Goal: Task Accomplishment & Management: Use online tool/utility

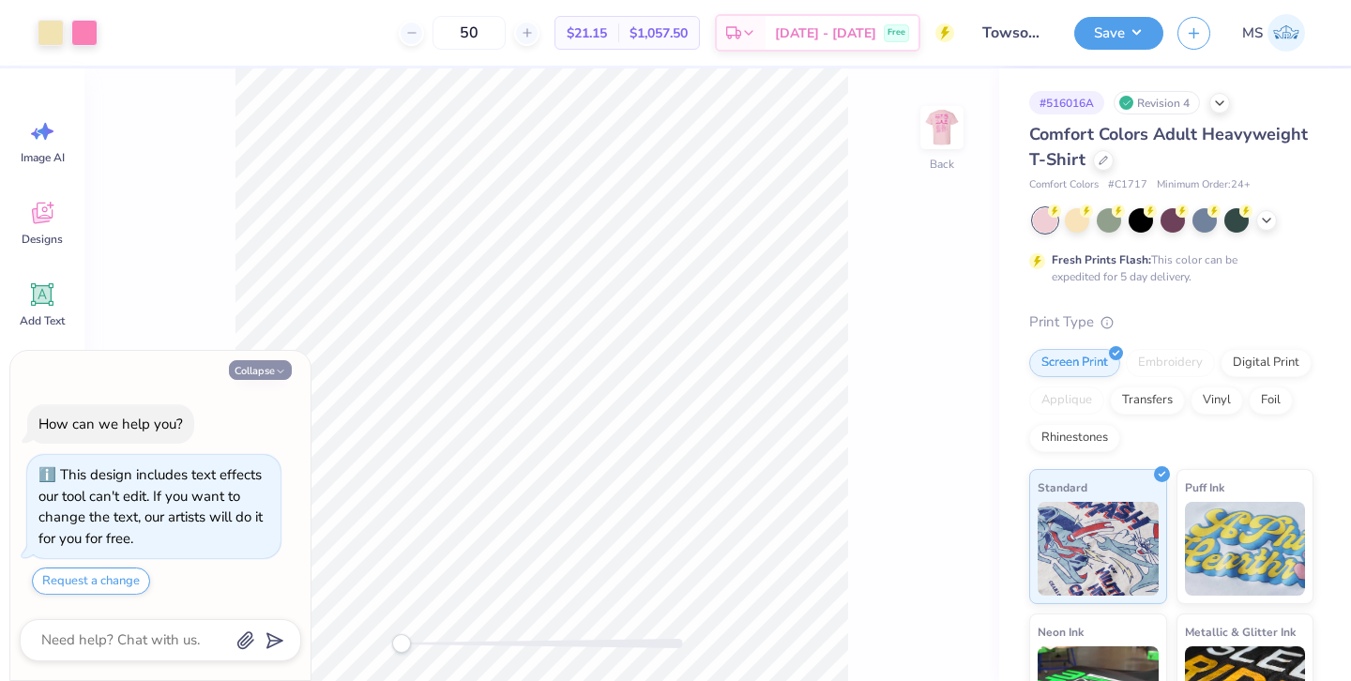
click at [276, 370] on icon "button" at bounding box center [280, 371] width 11 height 11
type textarea "x"
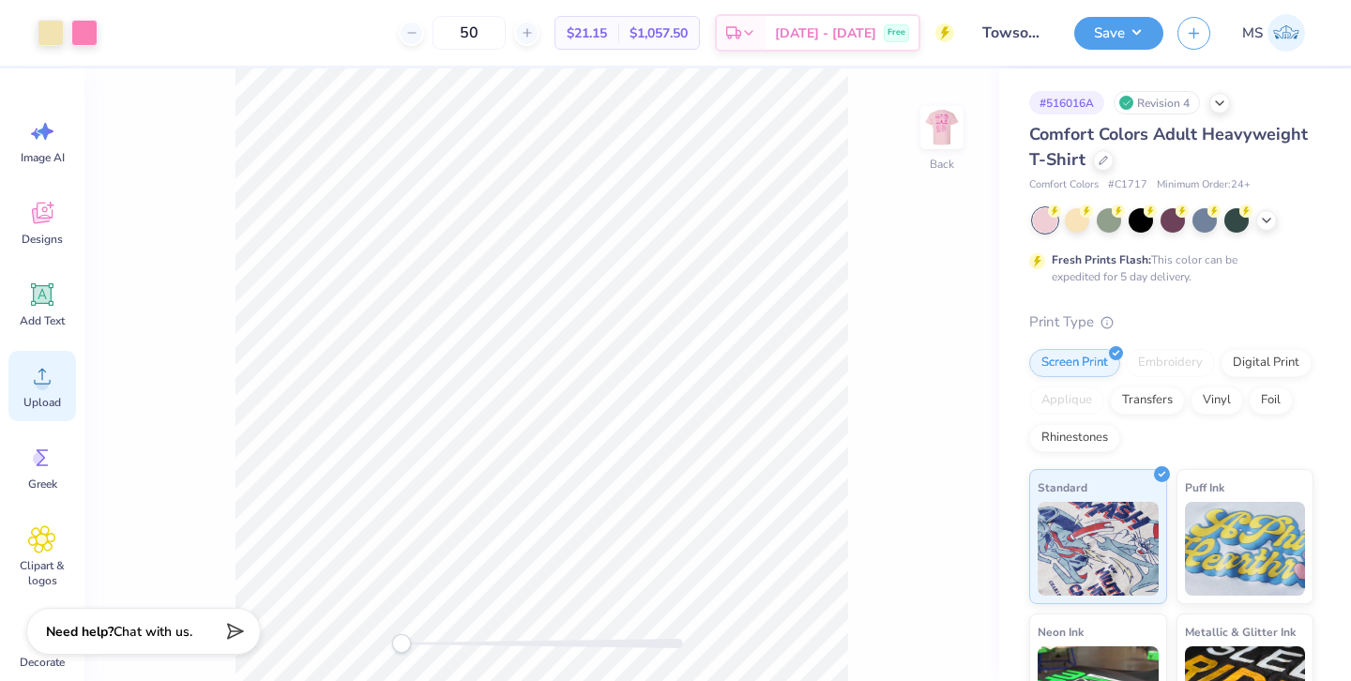
click at [52, 399] on span "Upload" at bounding box center [42, 402] width 38 height 15
click at [46, 384] on icon at bounding box center [42, 376] width 28 height 28
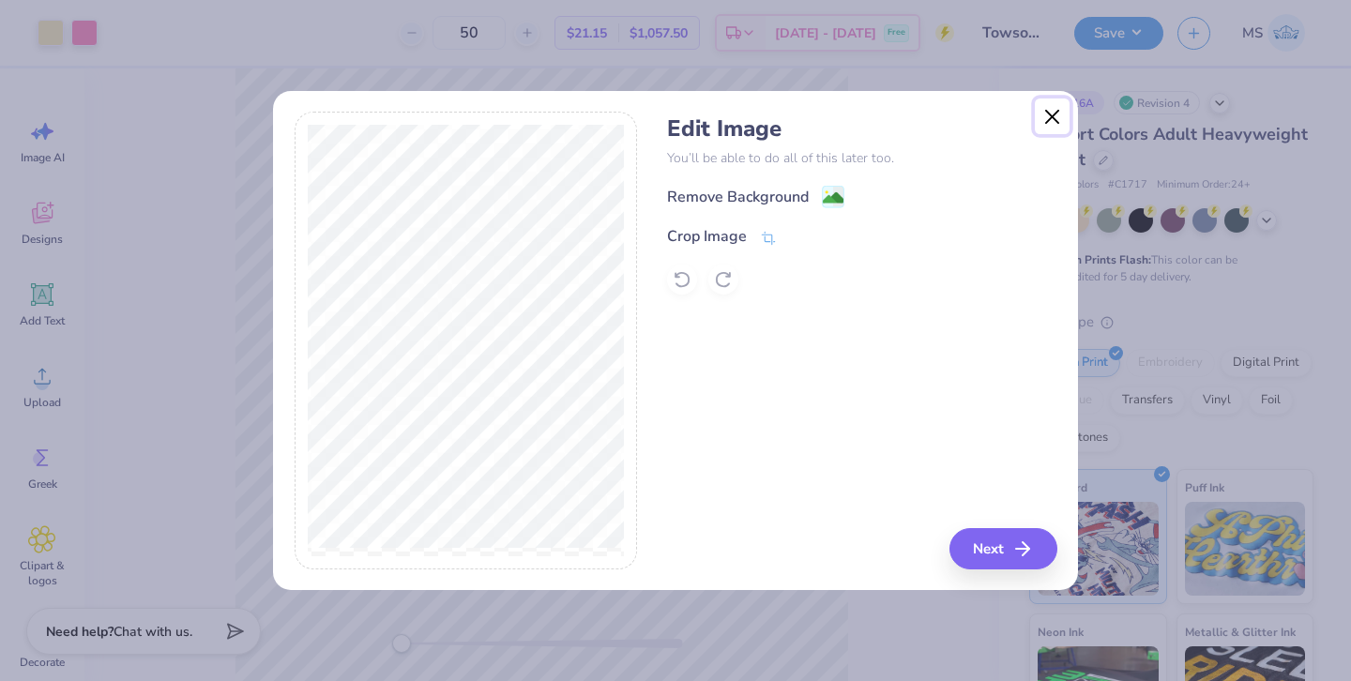
click at [1047, 116] on button "Close" at bounding box center [1052, 116] width 36 height 36
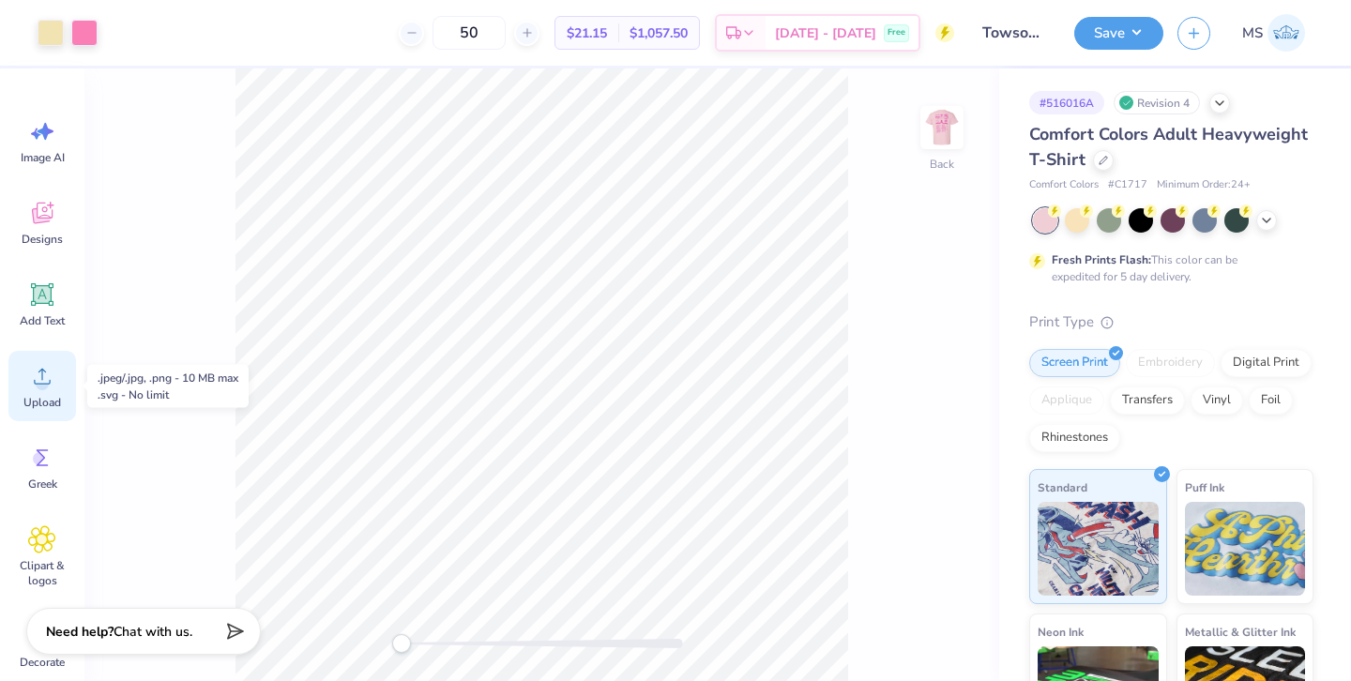
click at [44, 394] on div "Upload" at bounding box center [42, 386] width 68 height 70
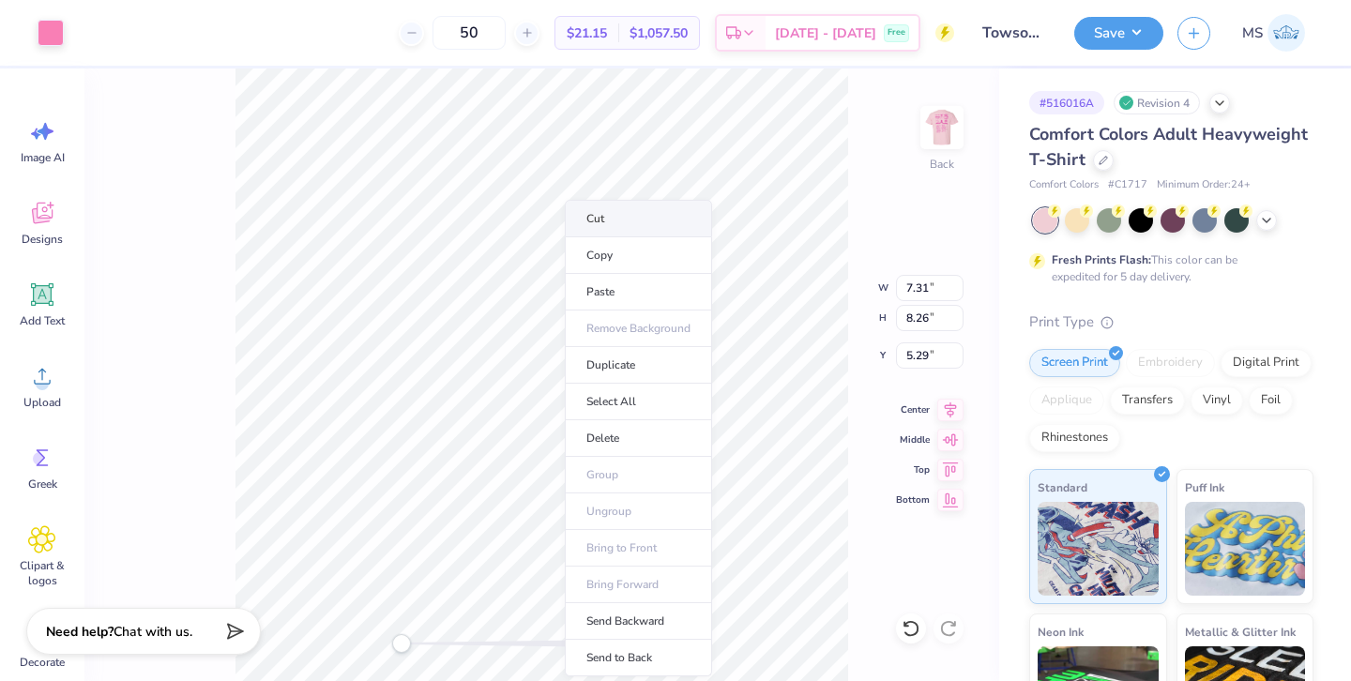
click at [602, 231] on li "Cut" at bounding box center [638, 219] width 147 height 38
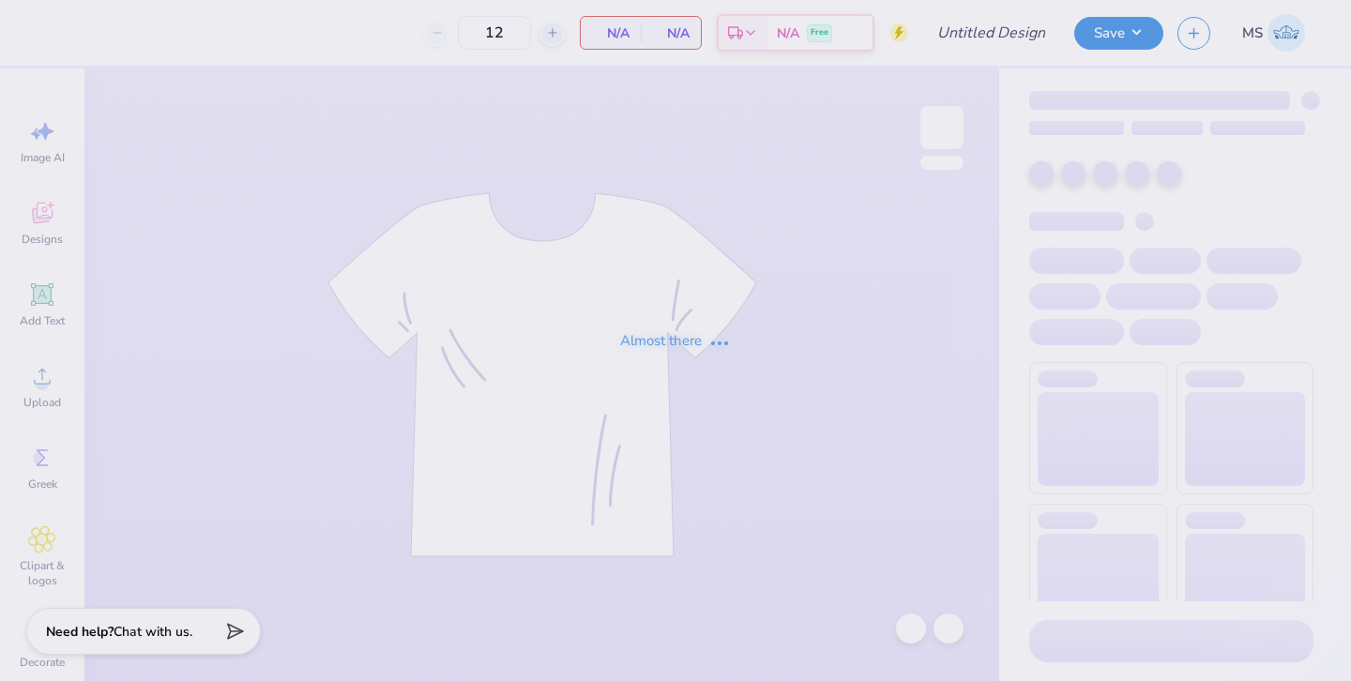
type input "Towson University : [PERSON_NAME]"
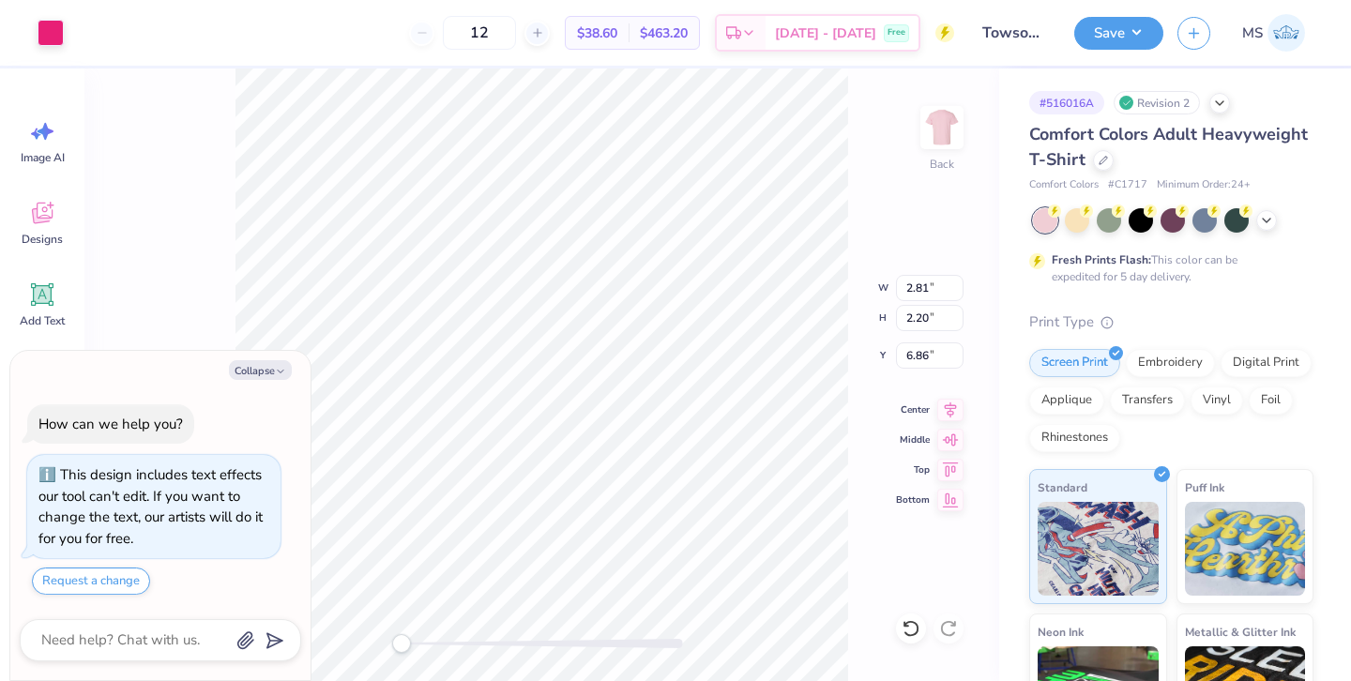
type textarea "x"
type input "2.49"
type input "1.99"
type input "6.42"
type textarea "x"
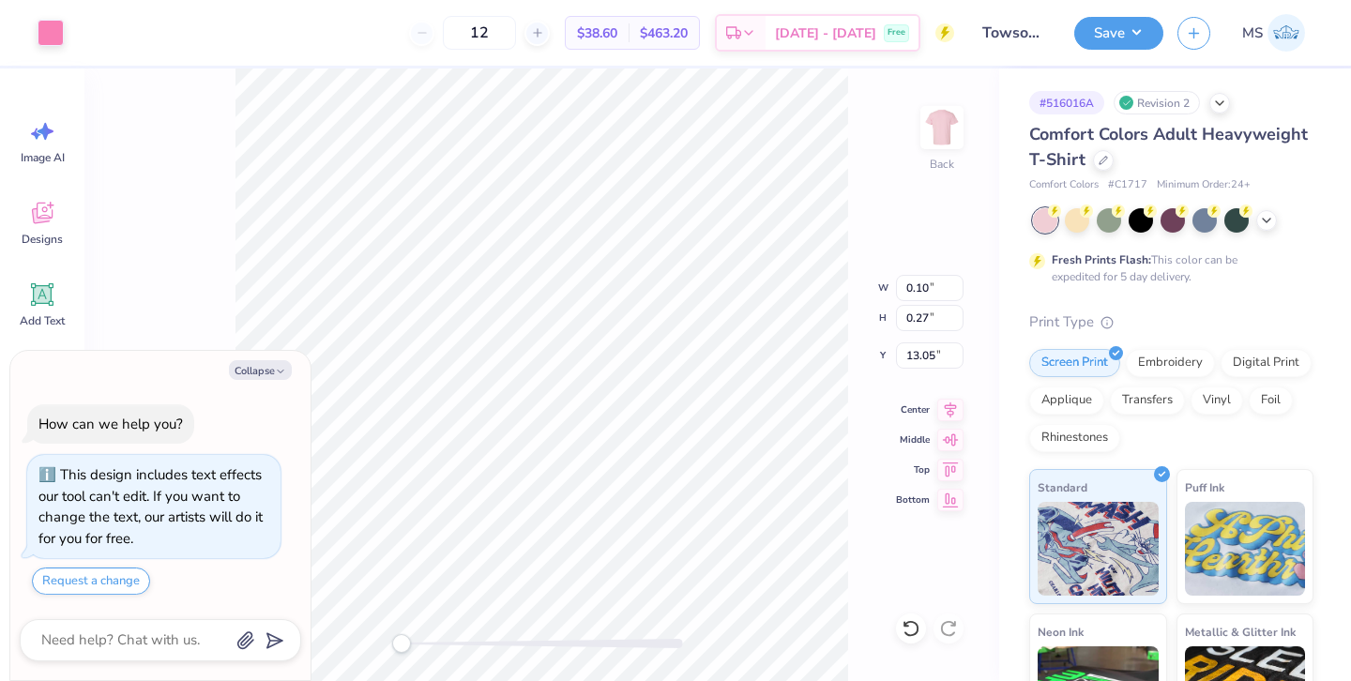
type input "1.96"
type input "0.72"
type input "12.82"
click at [943, 122] on img at bounding box center [941, 127] width 75 height 75
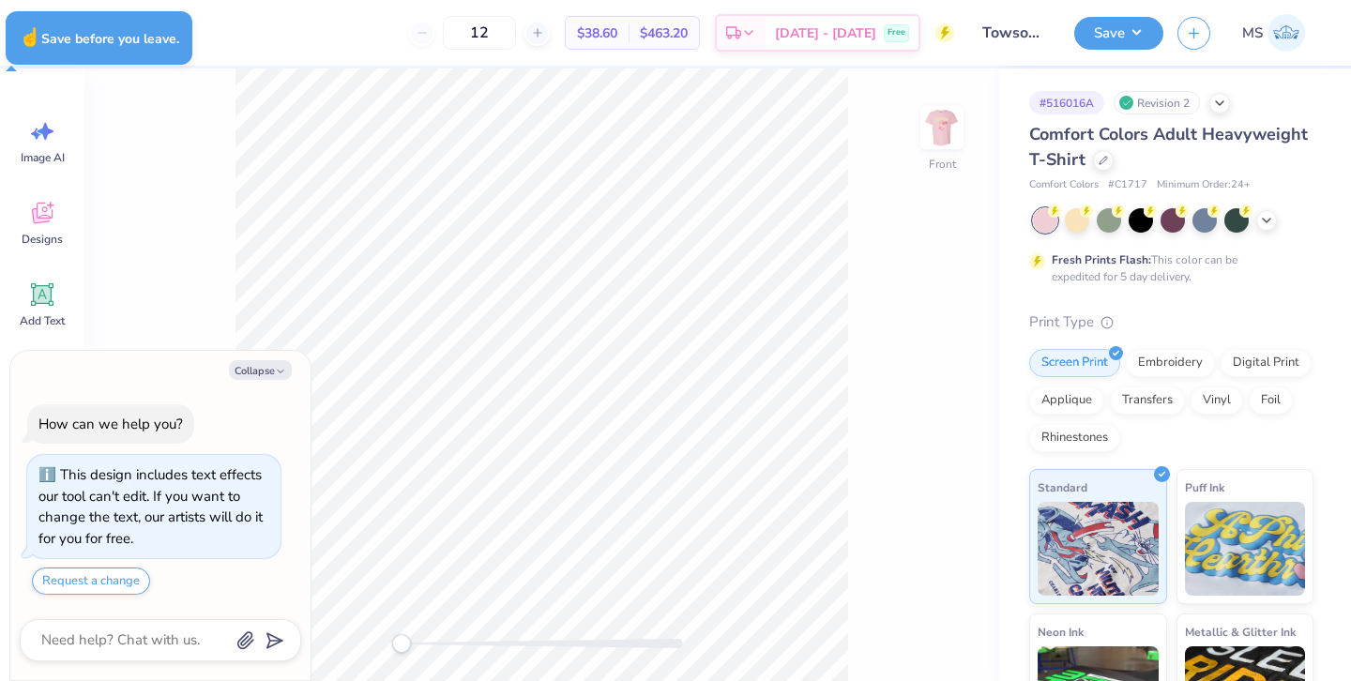
type textarea "x"
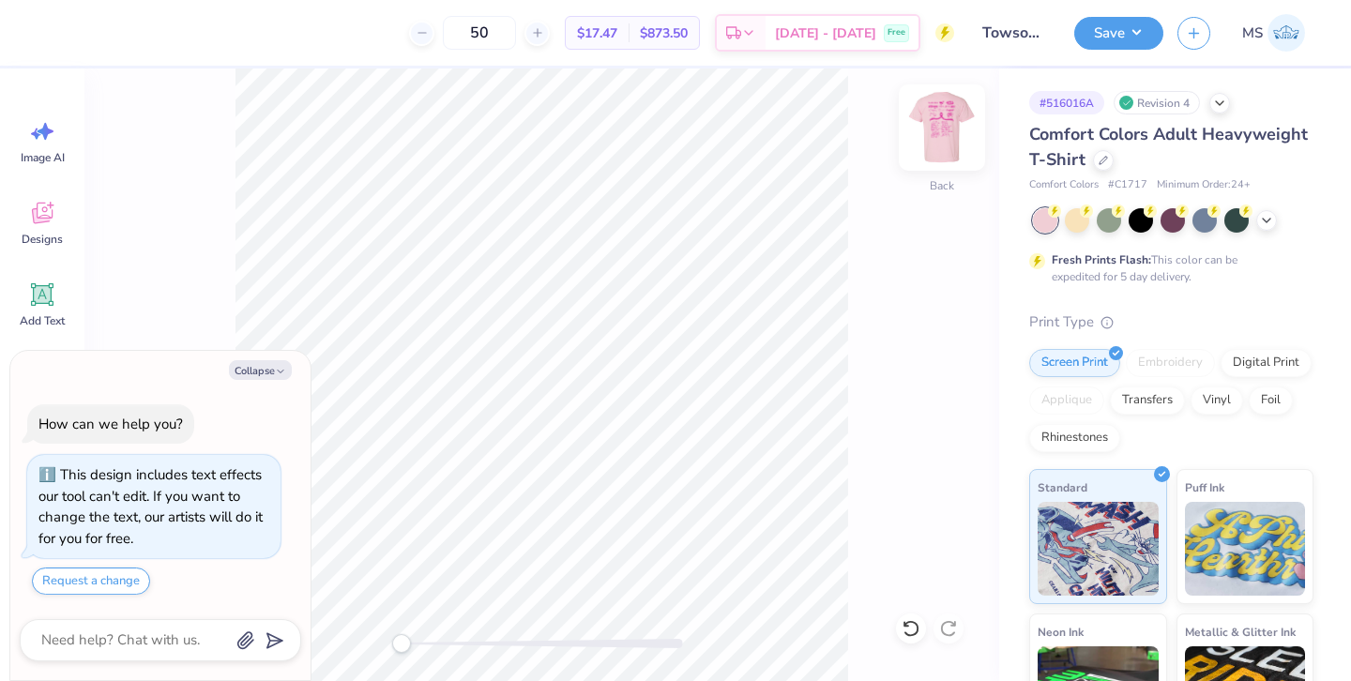
click at [939, 115] on img at bounding box center [941, 127] width 75 height 75
click at [951, 133] on img at bounding box center [941, 127] width 75 height 75
click at [246, 373] on button "Collapse" at bounding box center [260, 370] width 63 height 20
type textarea "x"
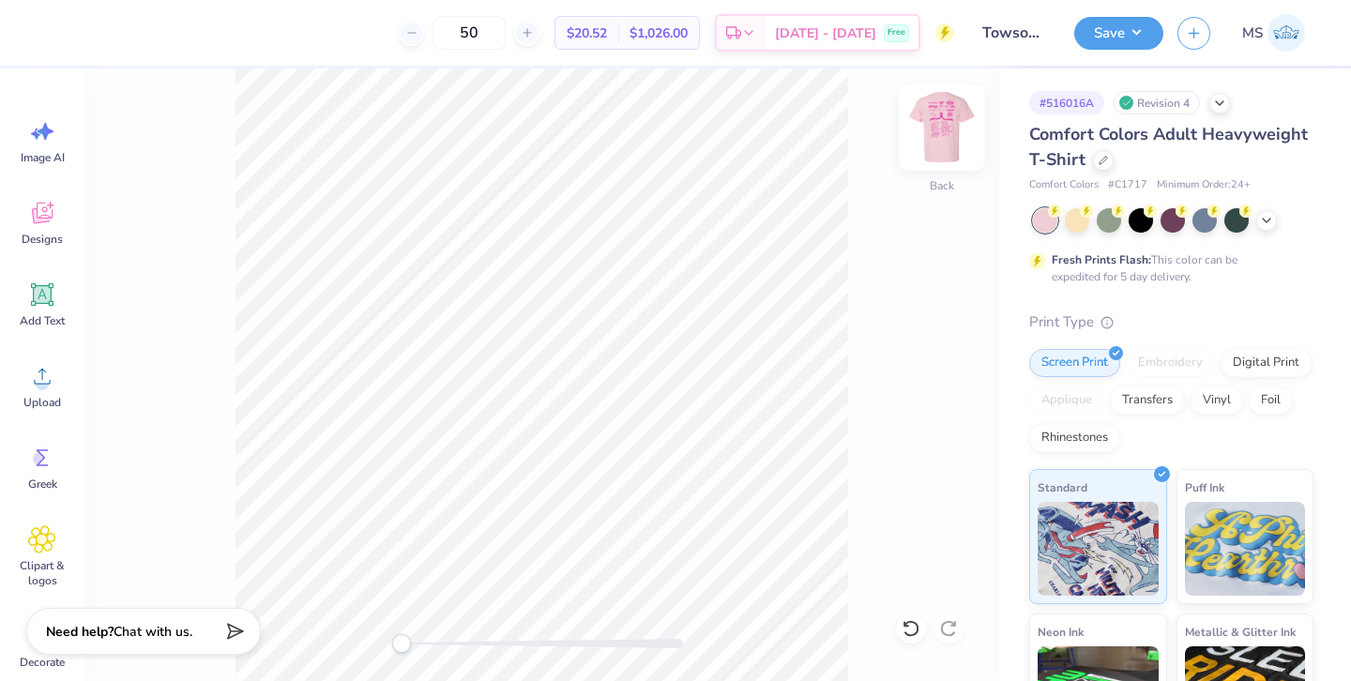
click at [931, 115] on img at bounding box center [941, 127] width 75 height 75
click at [938, 119] on img at bounding box center [941, 127] width 75 height 75
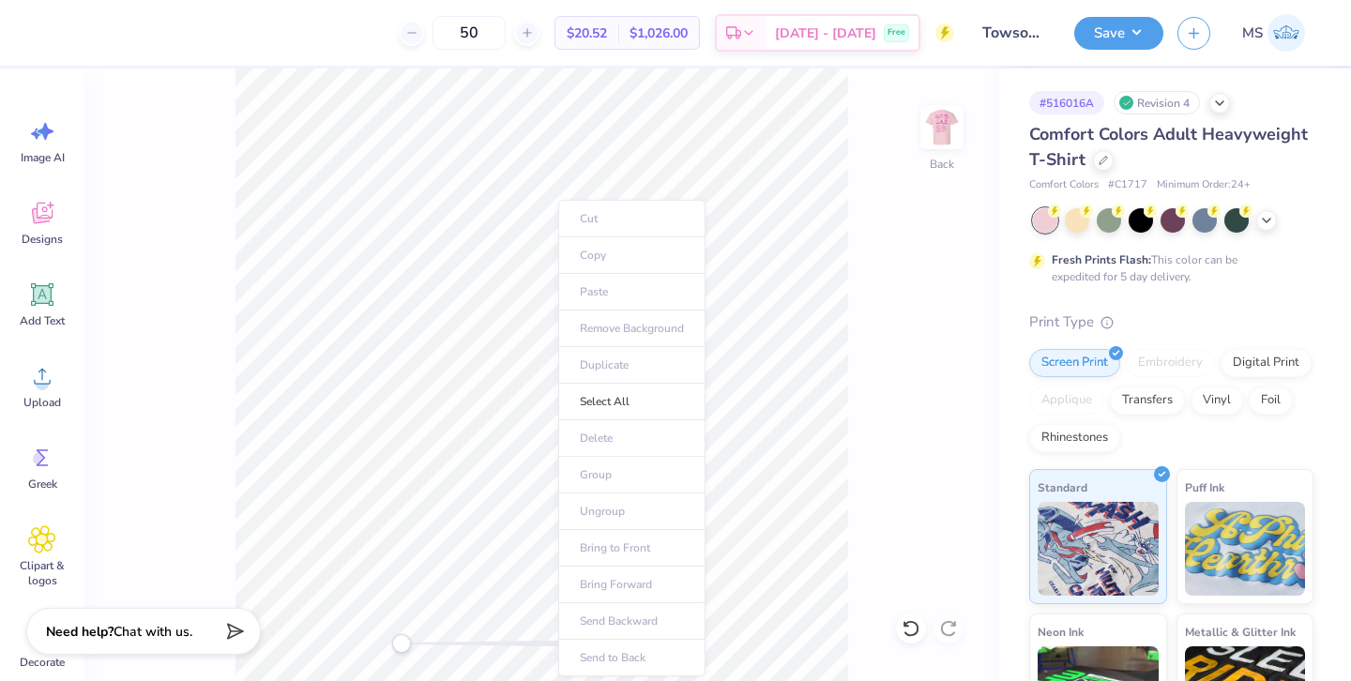
click at [599, 308] on ul "Cut Copy Paste Remove Background Duplicate Select All Delete Group Ungroup Brin…" at bounding box center [631, 438] width 147 height 476
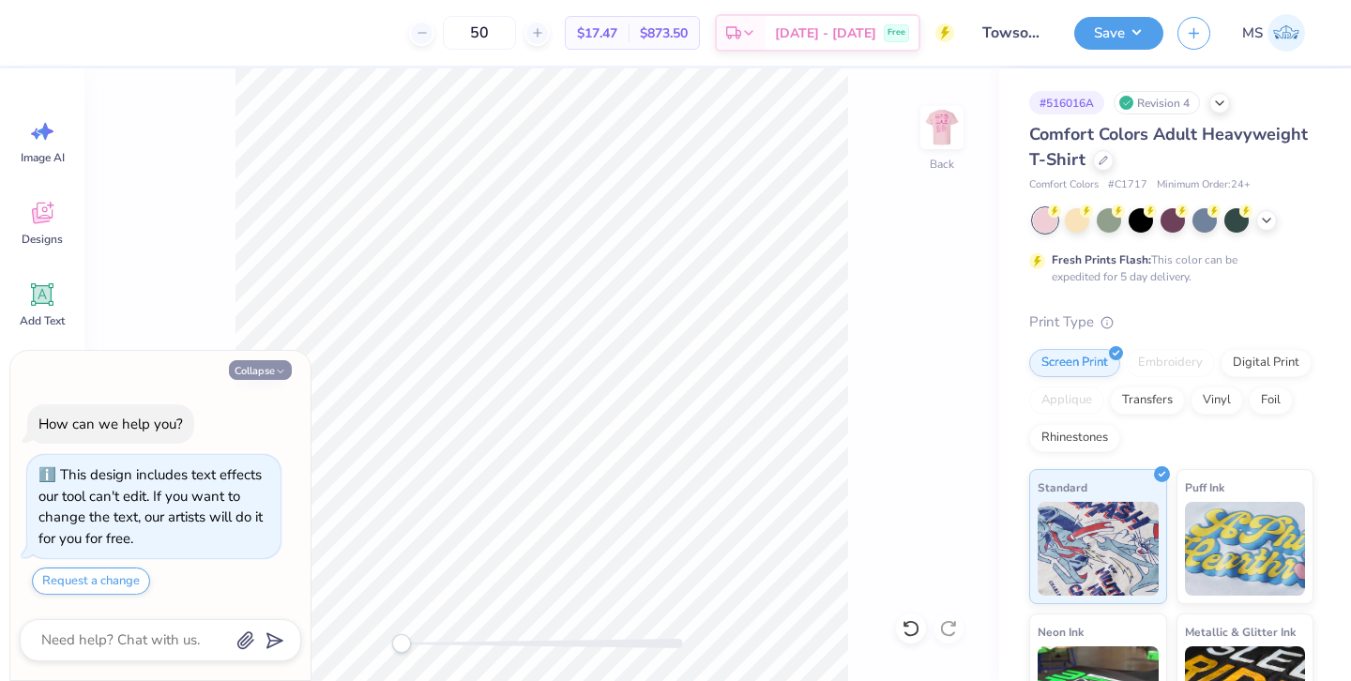
click at [264, 366] on button "Collapse" at bounding box center [260, 370] width 63 height 20
type textarea "x"
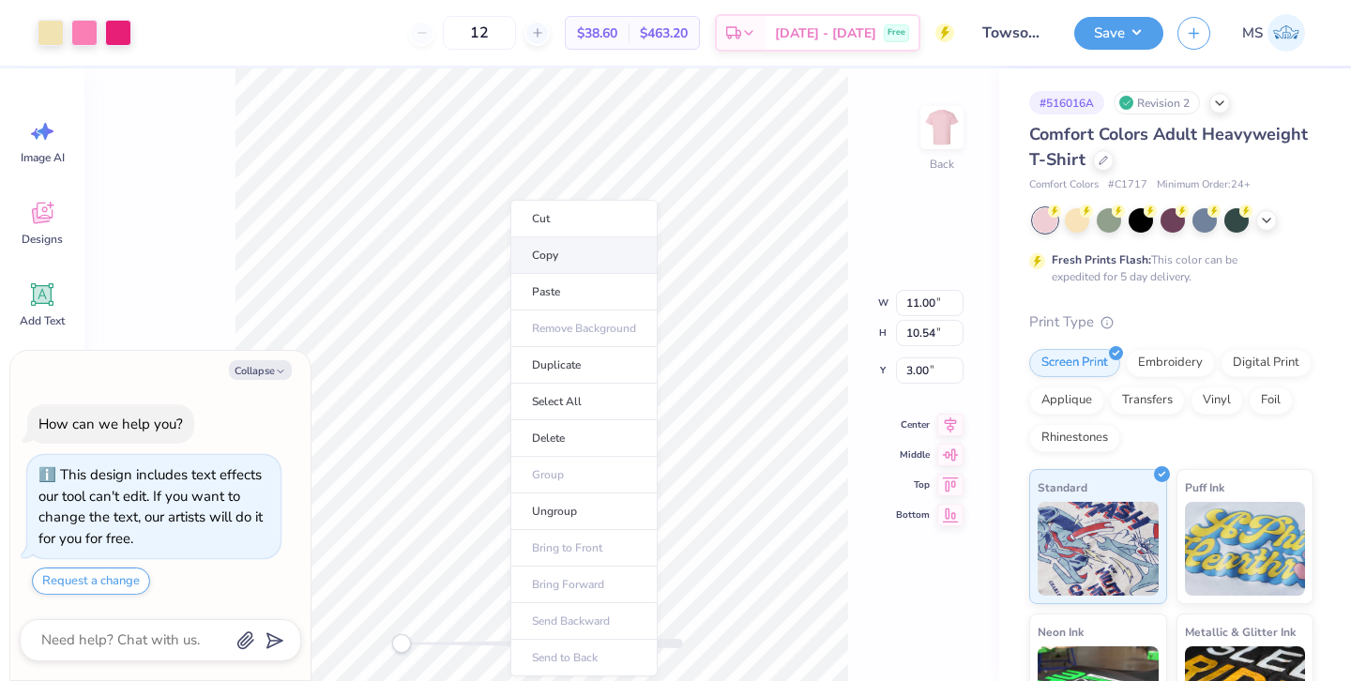
click at [551, 259] on li "Copy" at bounding box center [583, 255] width 147 height 37
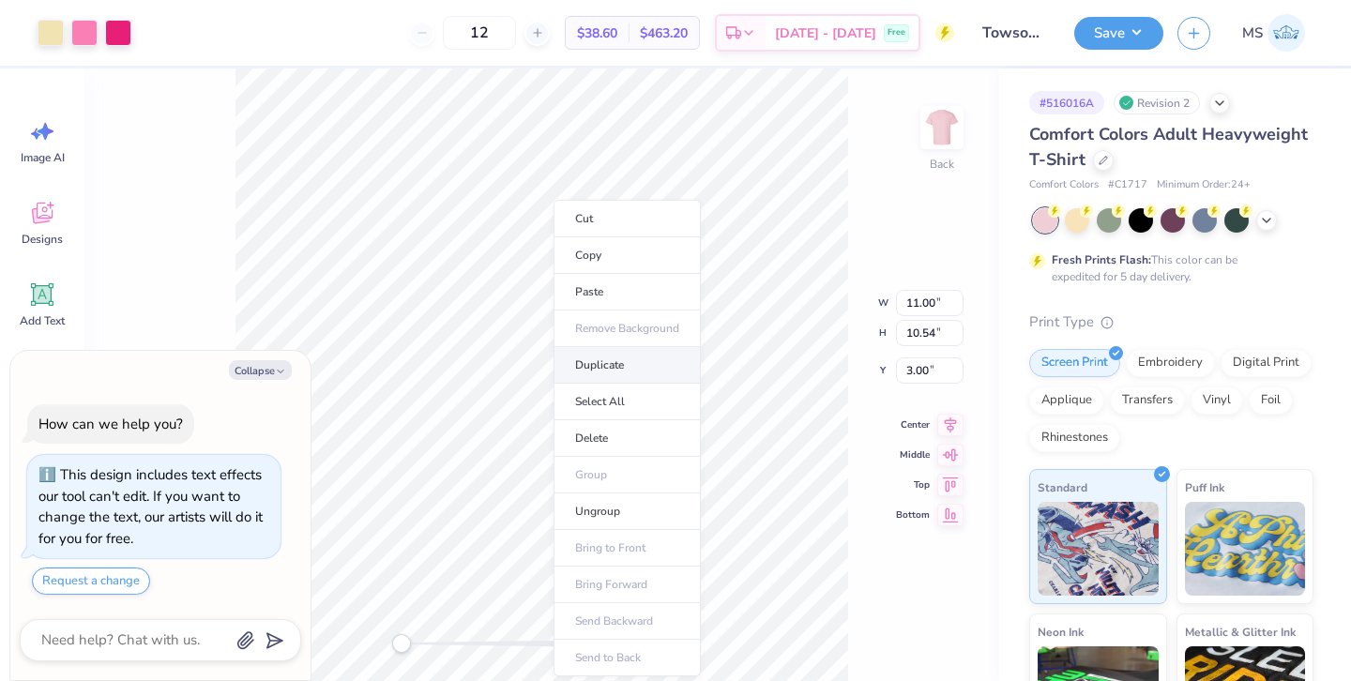
click at [629, 361] on li "Duplicate" at bounding box center [626, 365] width 147 height 37
type textarea "x"
type input "4.00"
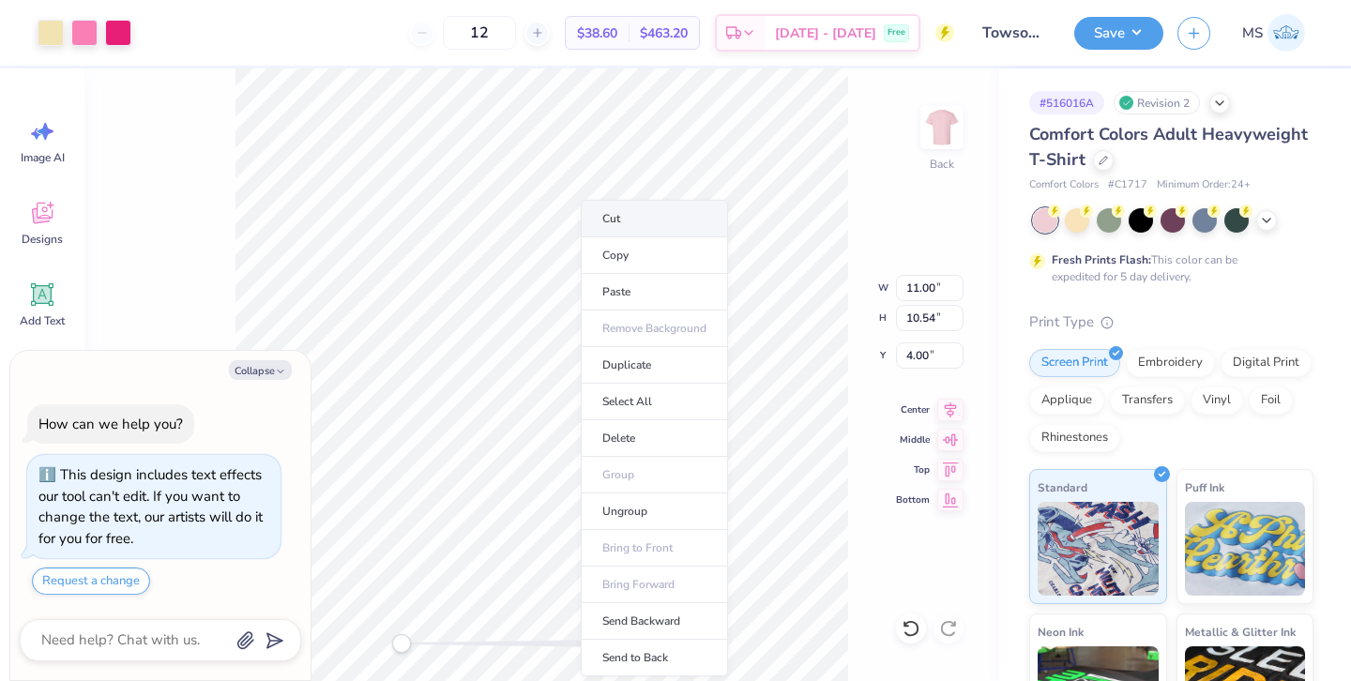
click at [639, 215] on li "Cut" at bounding box center [654, 219] width 147 height 38
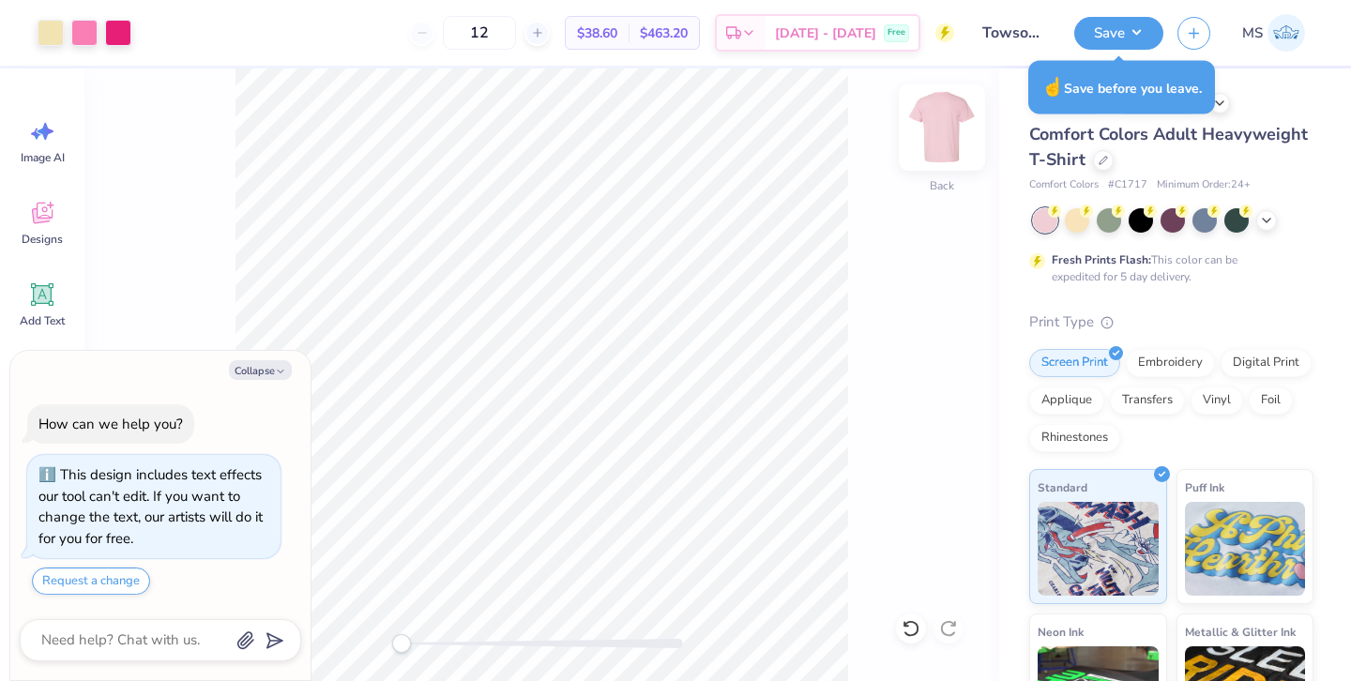
click at [950, 99] on img at bounding box center [941, 127] width 75 height 75
click at [253, 374] on button "Collapse" at bounding box center [260, 370] width 63 height 20
type textarea "x"
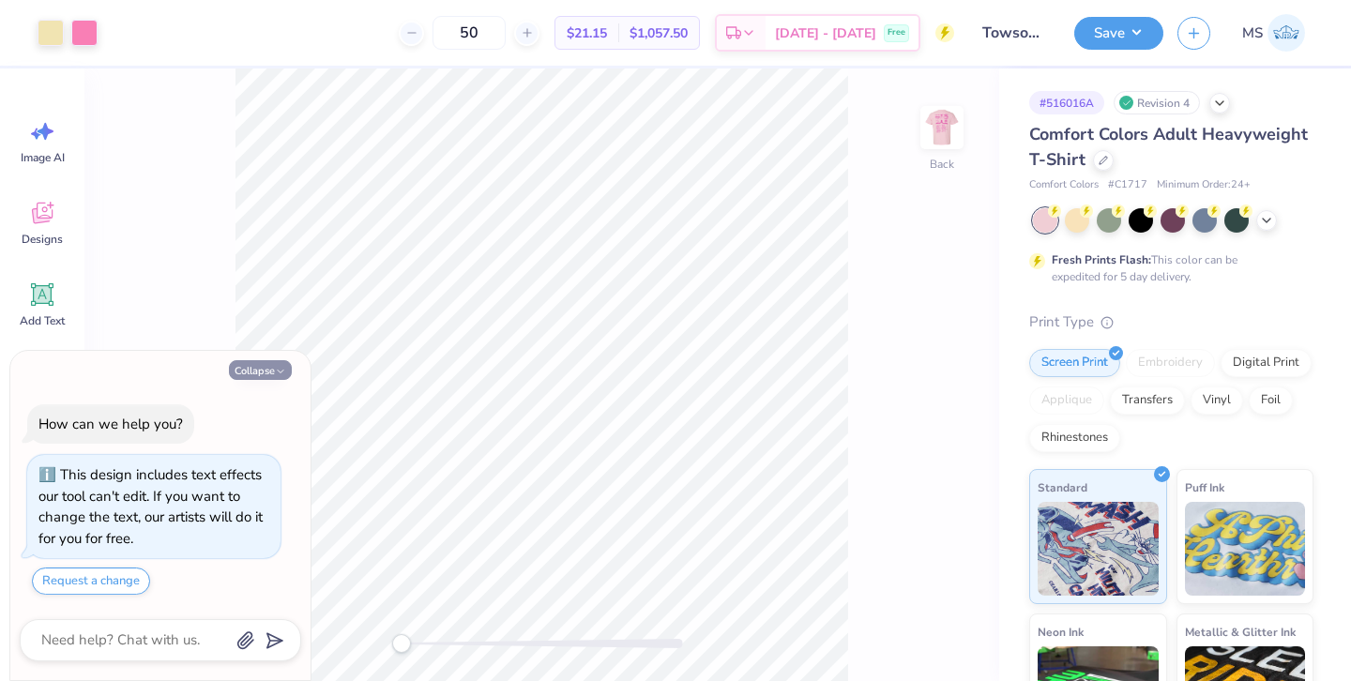
click at [245, 368] on button "Collapse" at bounding box center [260, 370] width 63 height 20
type textarea "x"
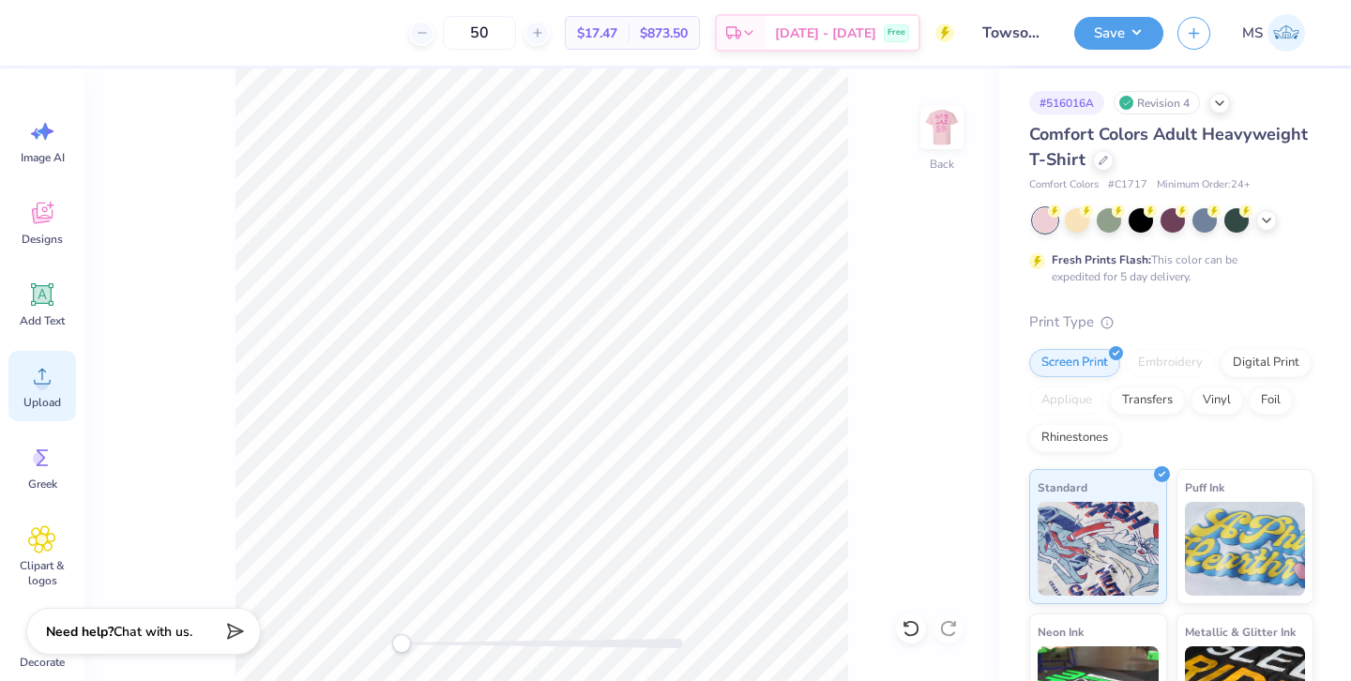
click at [50, 390] on div "Upload" at bounding box center [42, 386] width 68 height 70
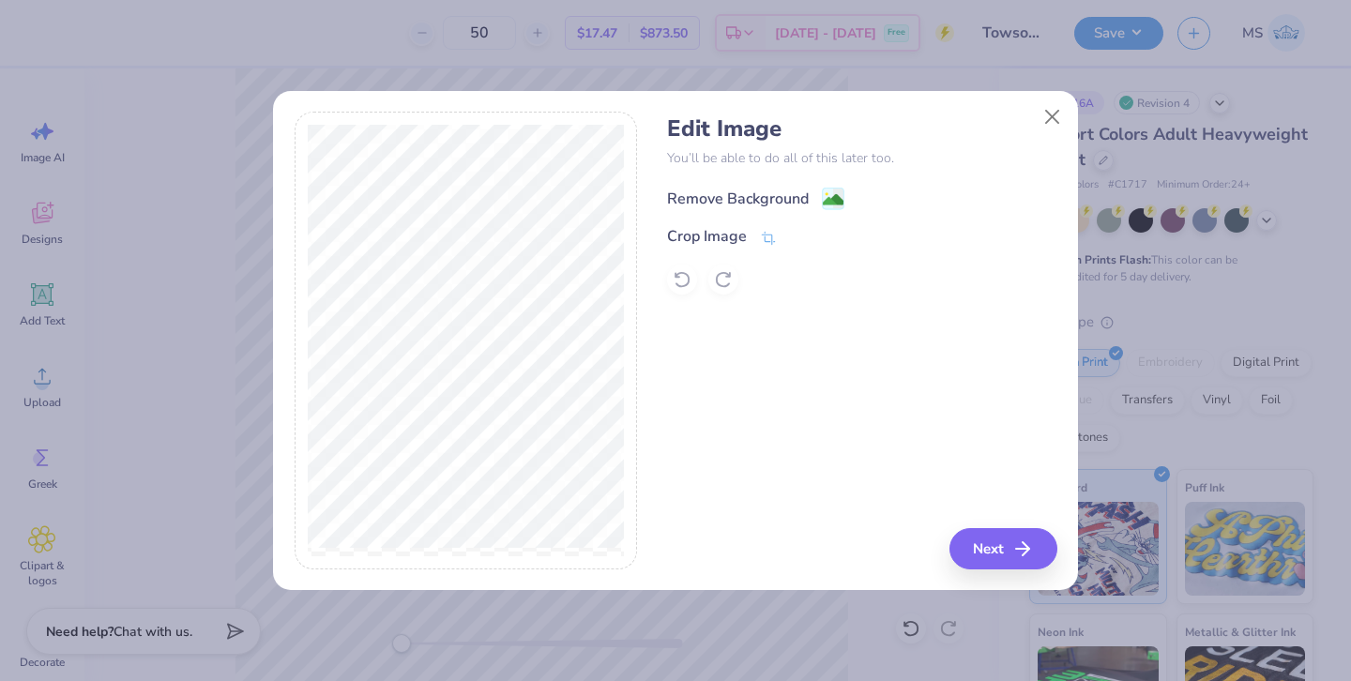
click at [702, 188] on div "Remove Background" at bounding box center [738, 199] width 142 height 23
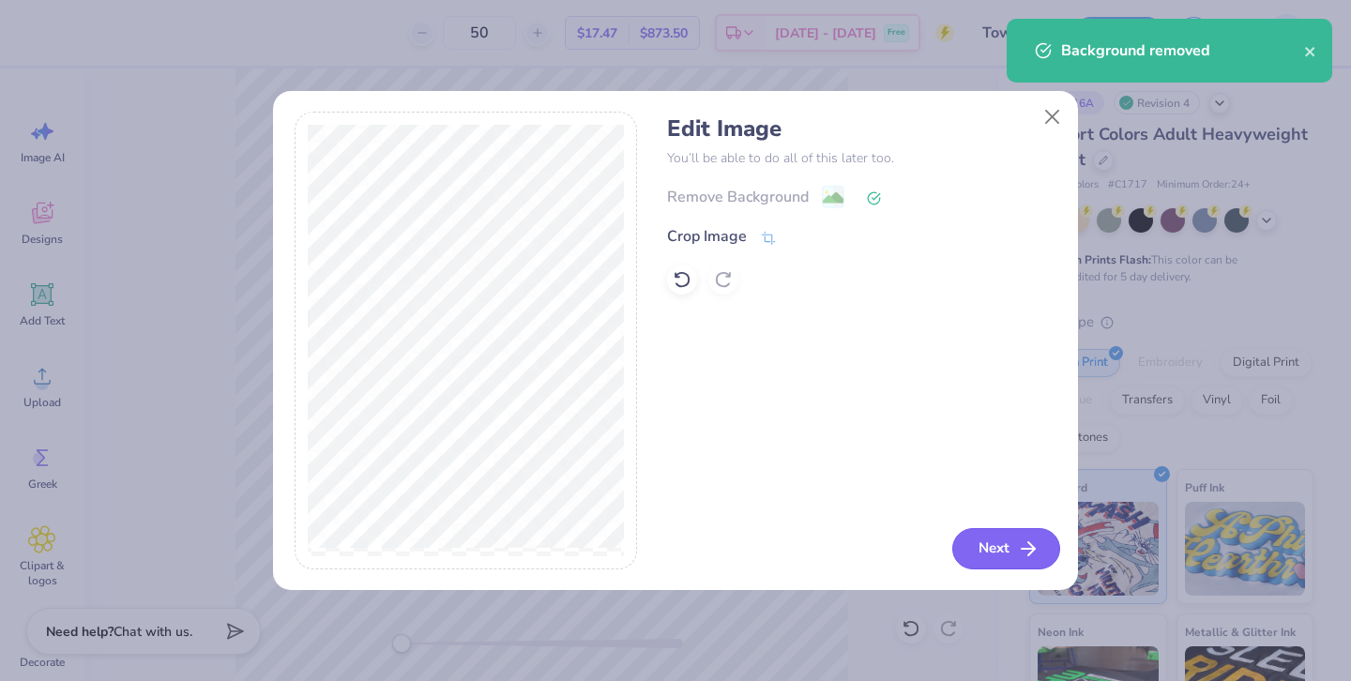
click at [973, 543] on button "Next" at bounding box center [1006, 548] width 108 height 41
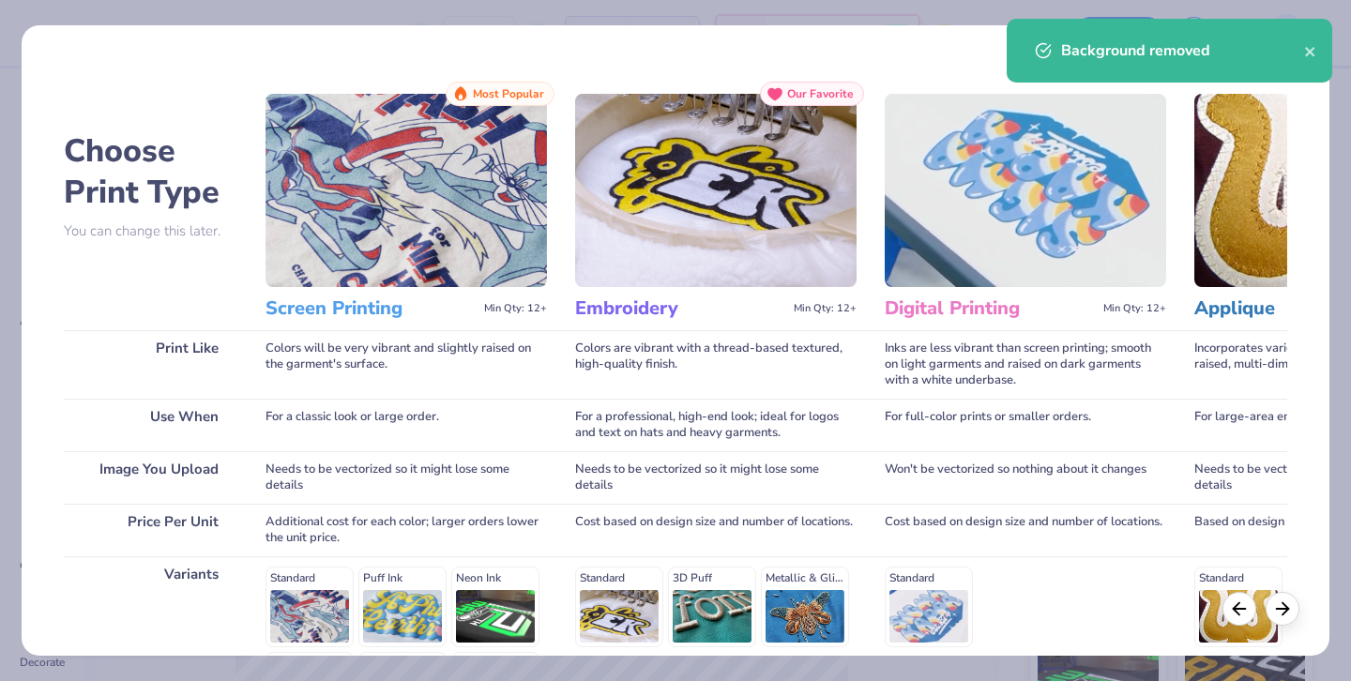
scroll to position [254, 0]
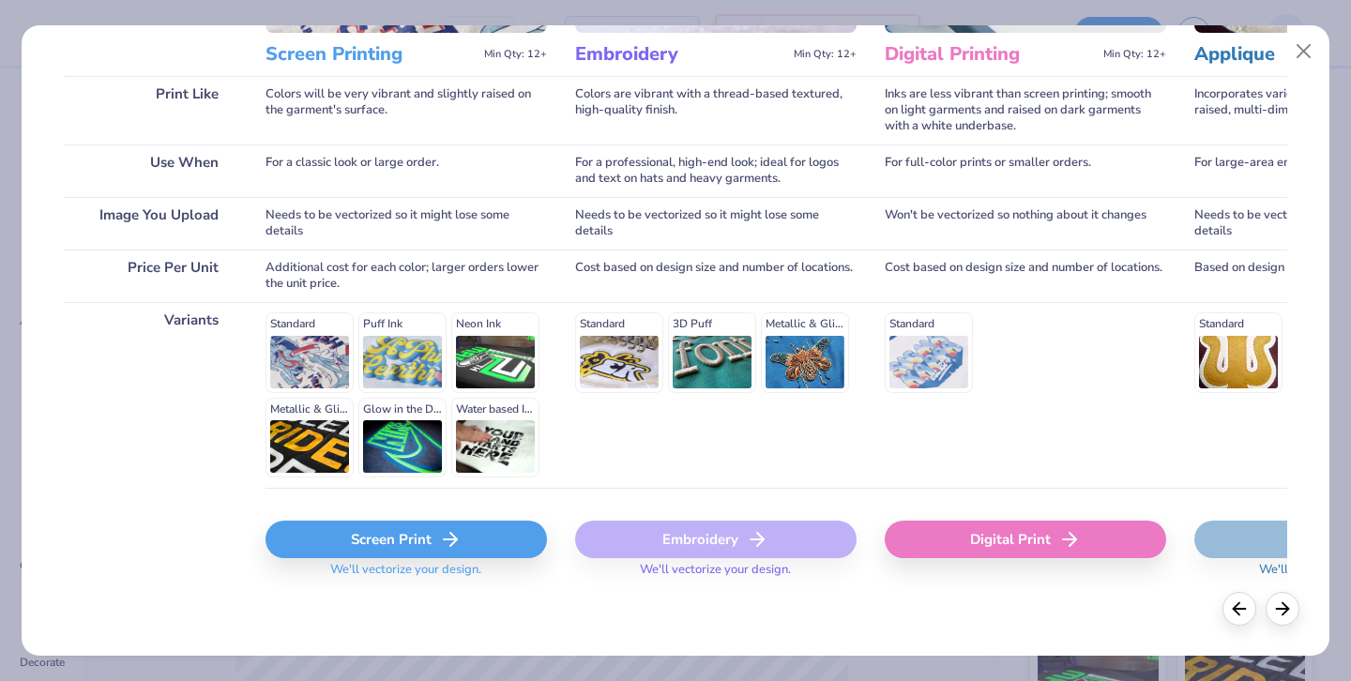
click at [439, 540] on icon at bounding box center [450, 539] width 23 height 23
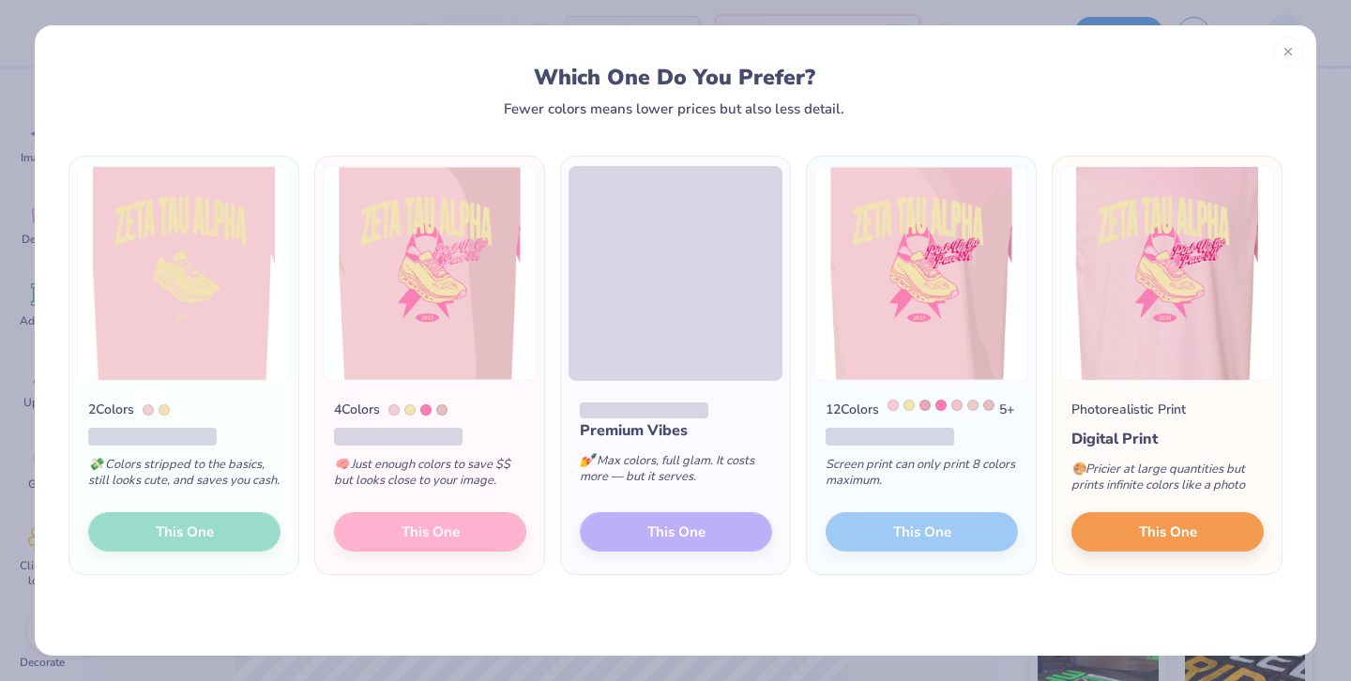
scroll to position [0, 0]
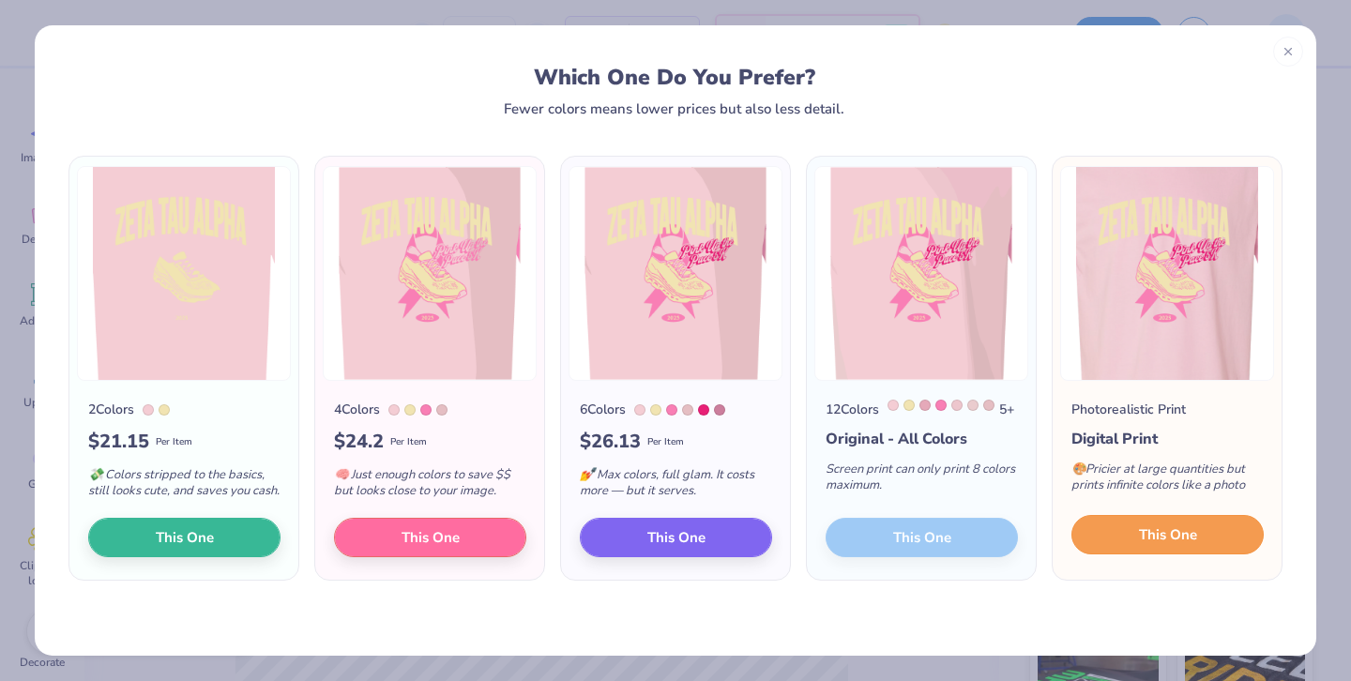
click at [1208, 551] on button "This One" at bounding box center [1167, 534] width 192 height 39
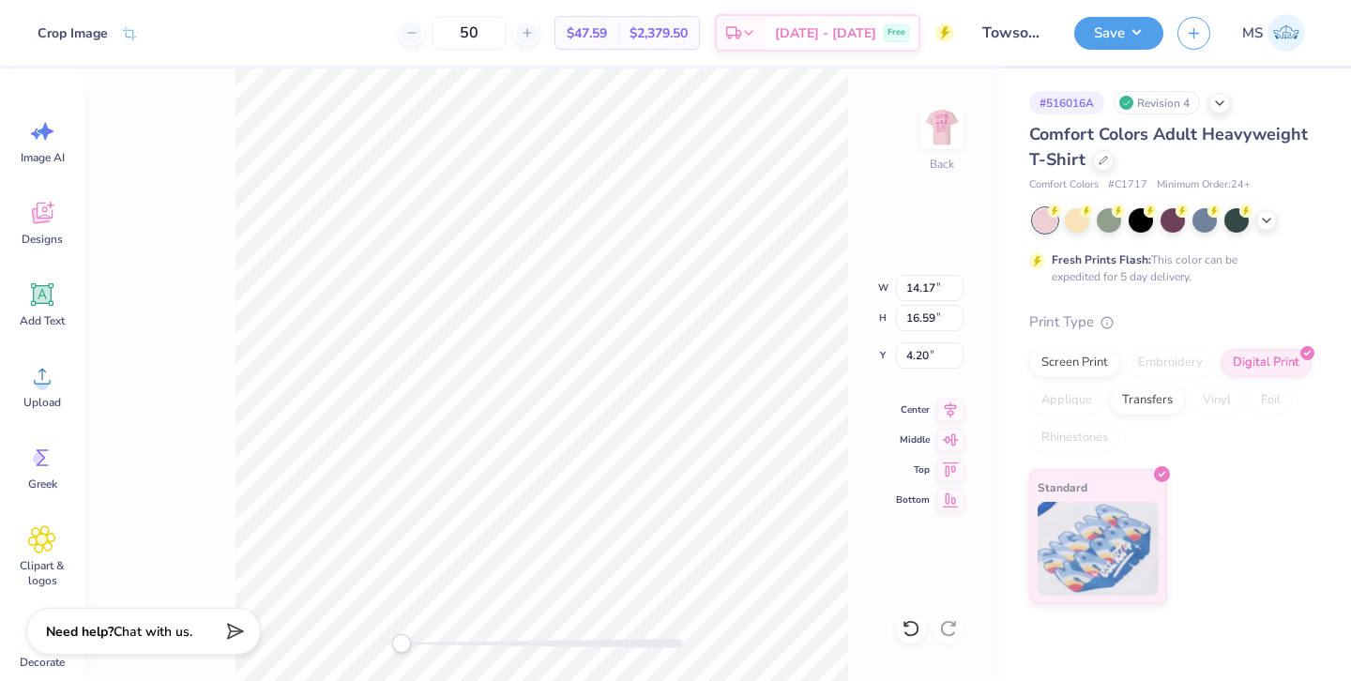
type input "0.86"
type input "14.15"
type input "16.56"
type input "0.90"
type input "0.91"
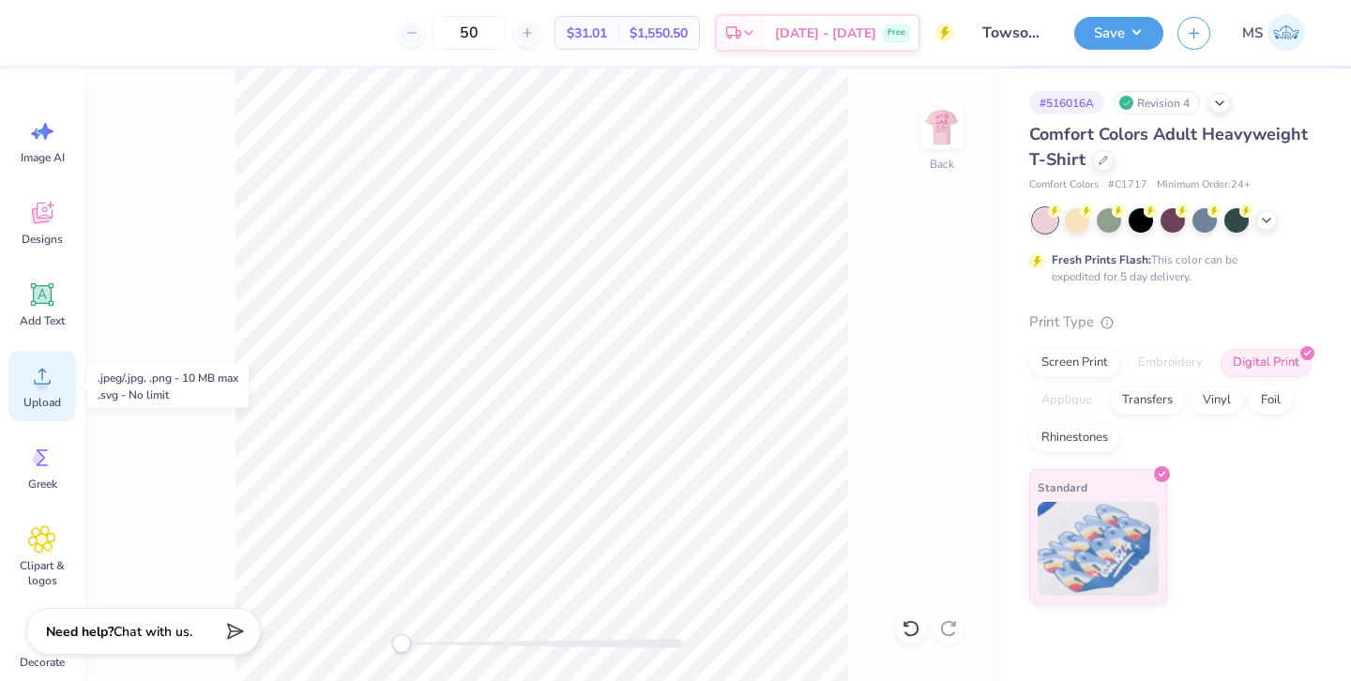
click at [23, 388] on div "Upload" at bounding box center [42, 386] width 68 height 70
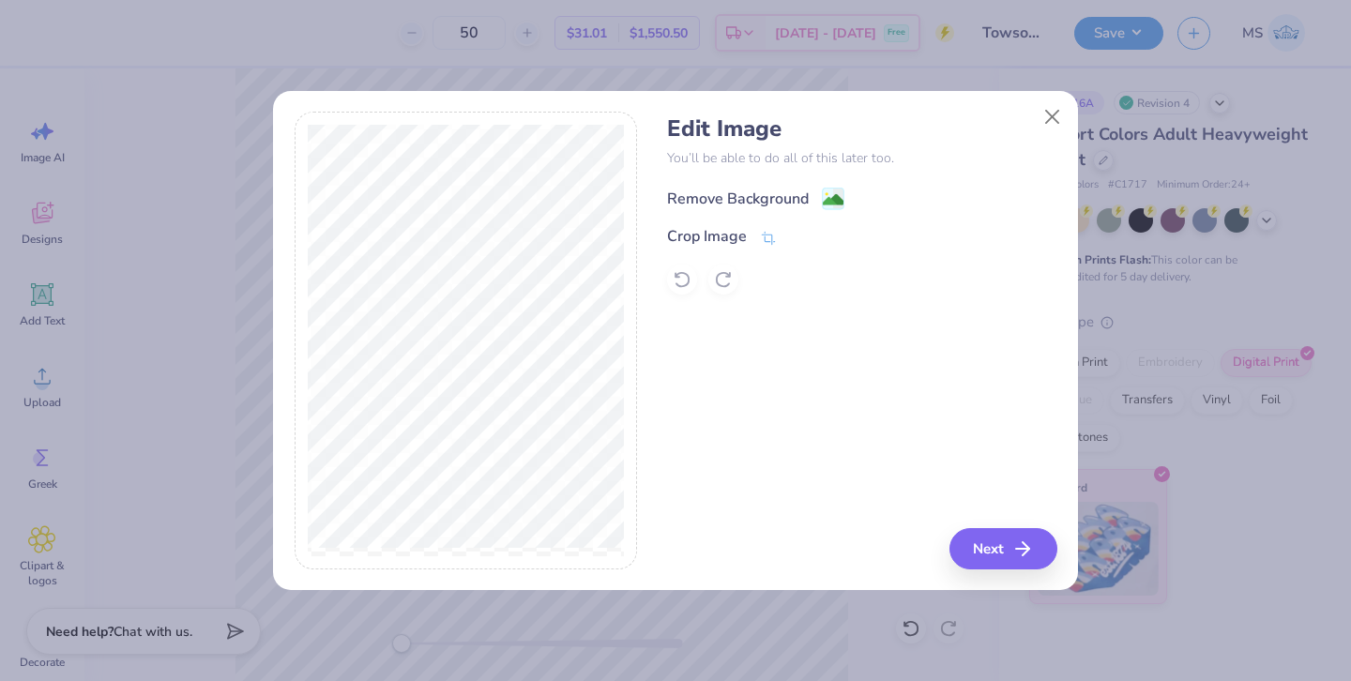
click at [699, 195] on div "Remove Background" at bounding box center [738, 199] width 142 height 23
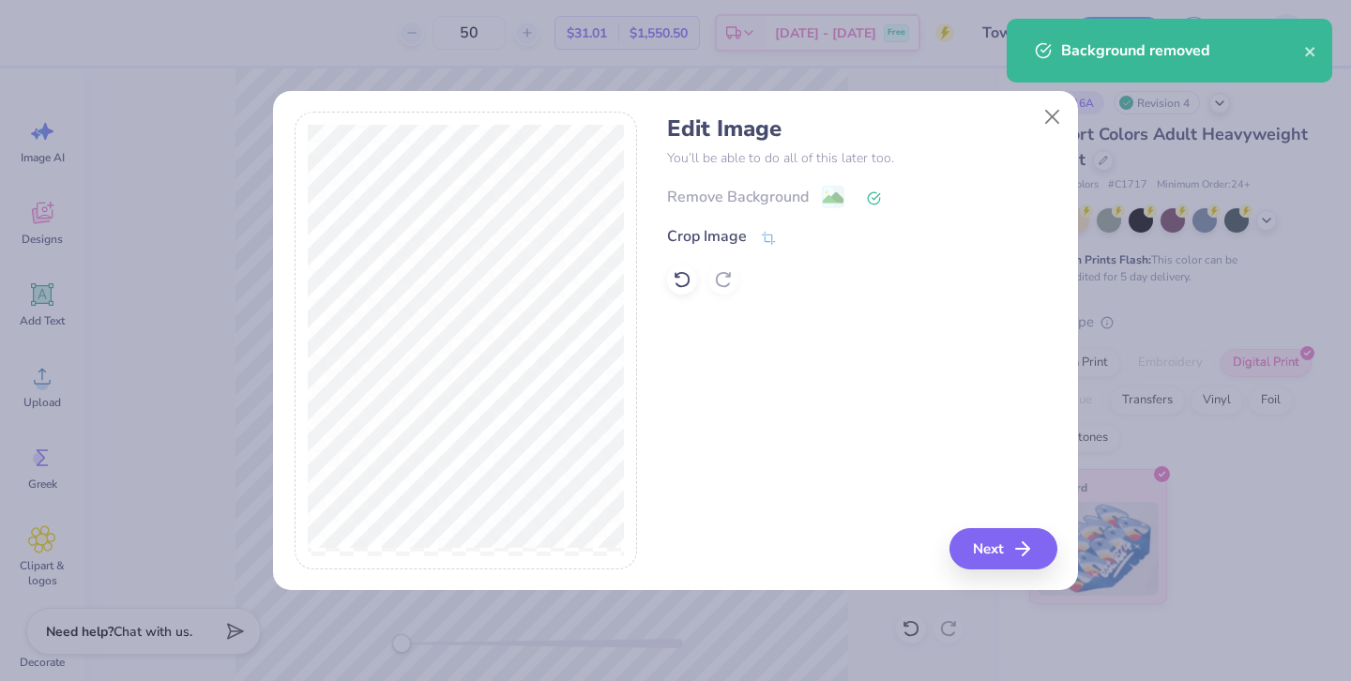
click at [704, 198] on div "Remove Background" at bounding box center [861, 196] width 389 height 23
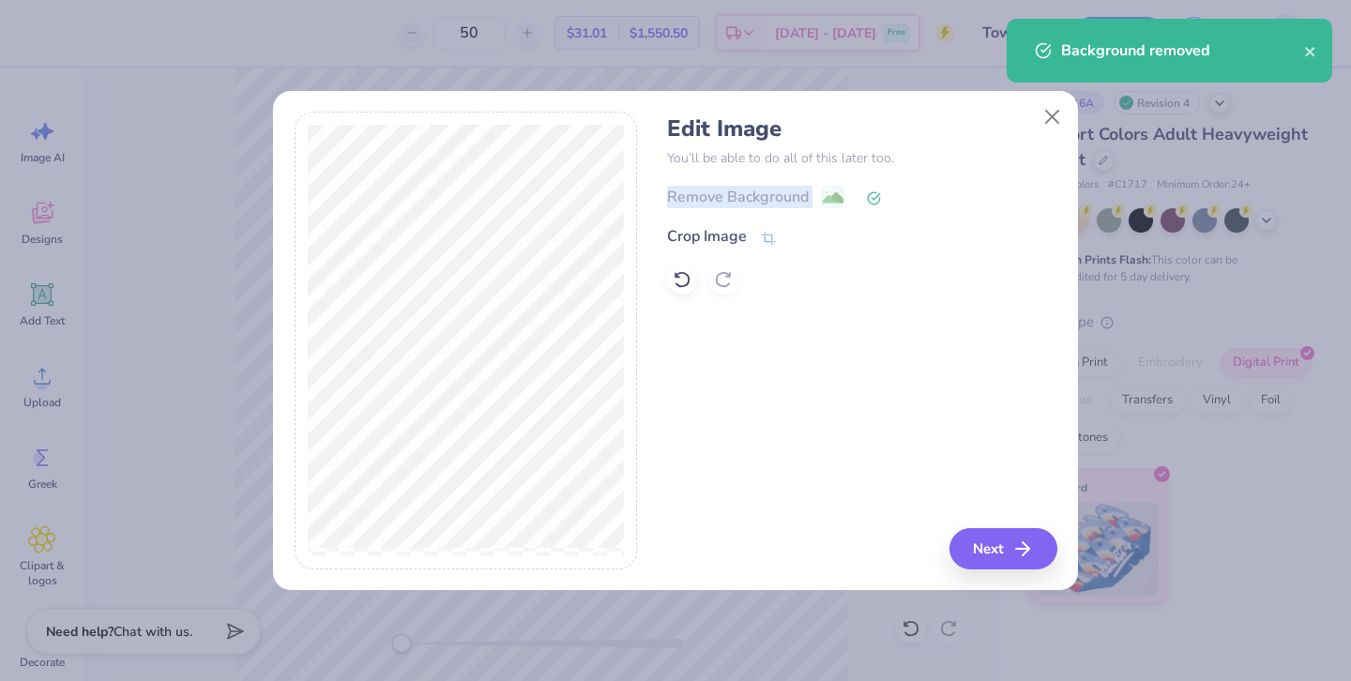
click at [730, 198] on div "Remove Background" at bounding box center [861, 196] width 389 height 23
click at [733, 189] on div "Remove Background" at bounding box center [861, 196] width 389 height 23
click at [1049, 116] on button "Close" at bounding box center [1052, 116] width 36 height 36
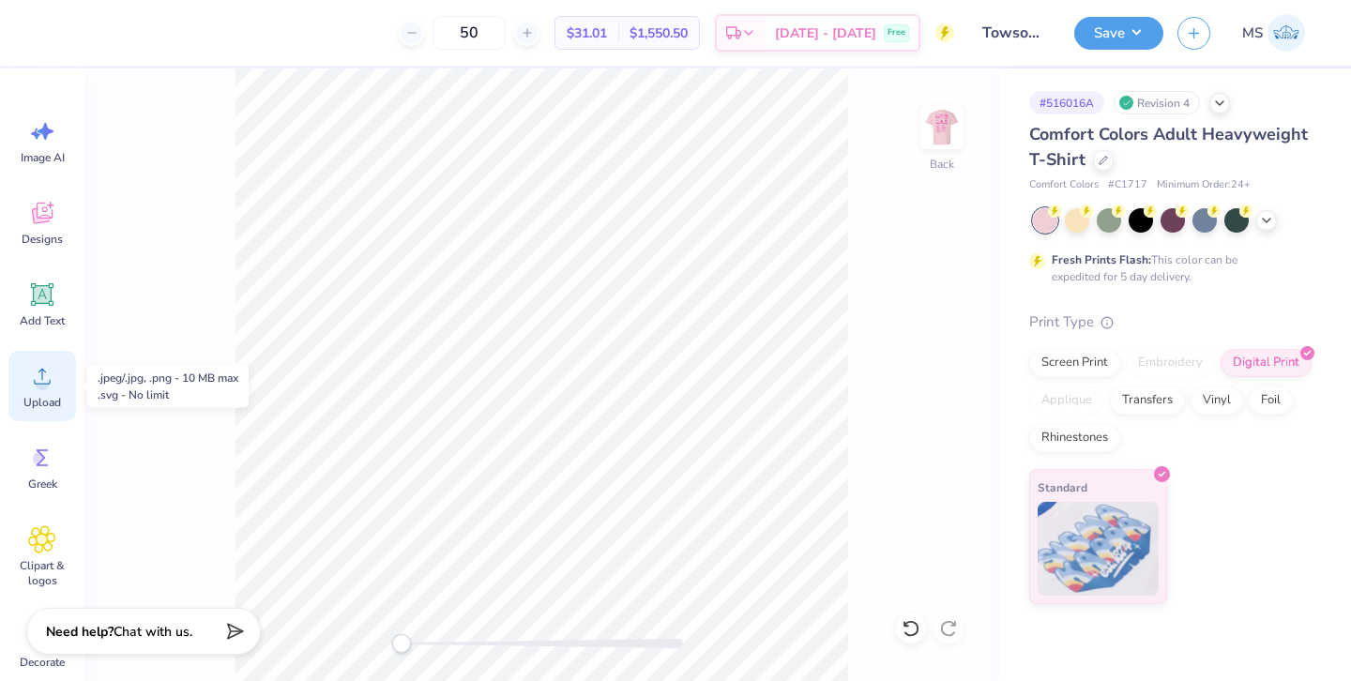
click at [56, 367] on div "Upload" at bounding box center [42, 386] width 68 height 70
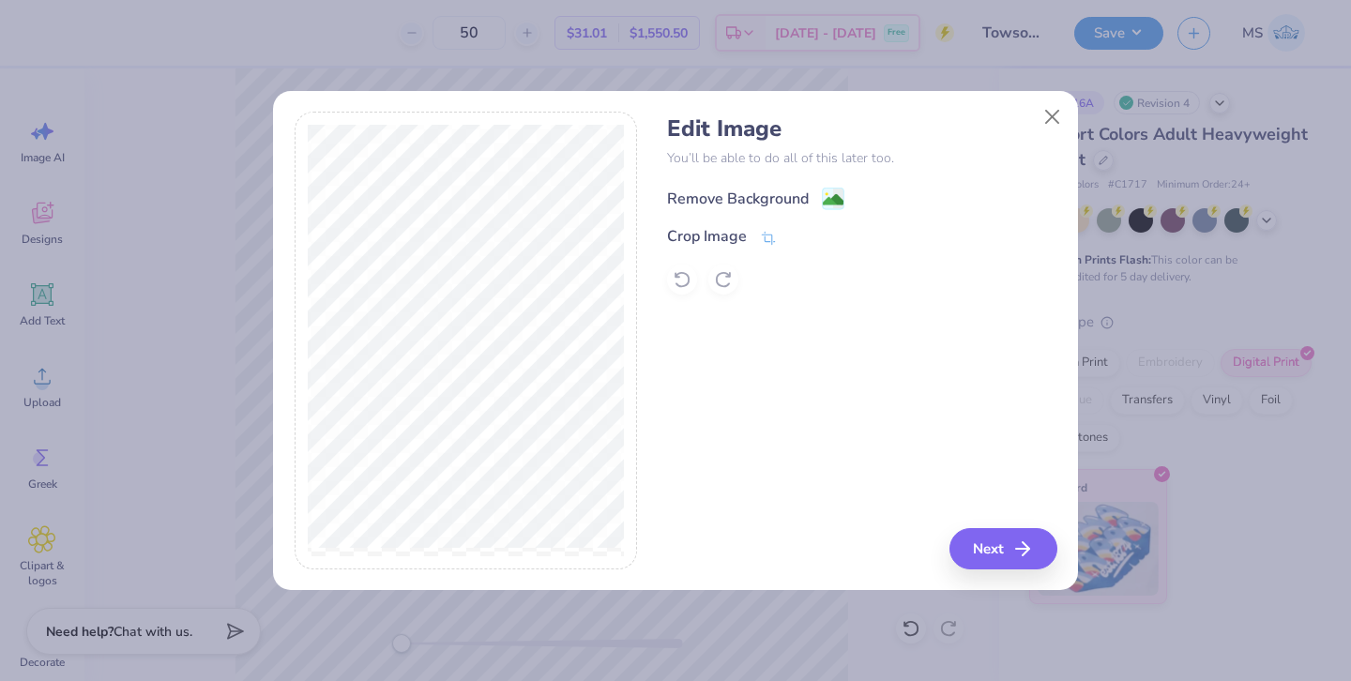
click at [756, 197] on div "Remove Background" at bounding box center [738, 199] width 142 height 23
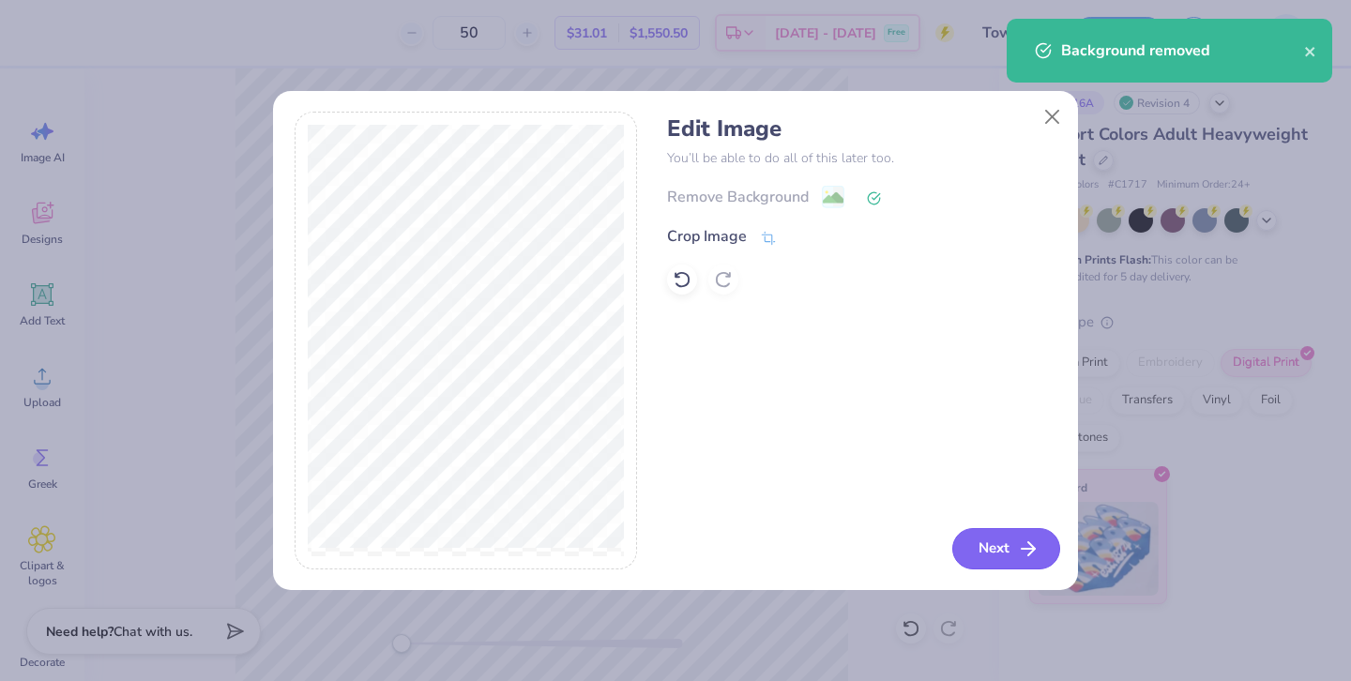
click at [996, 549] on button "Next" at bounding box center [1006, 548] width 108 height 41
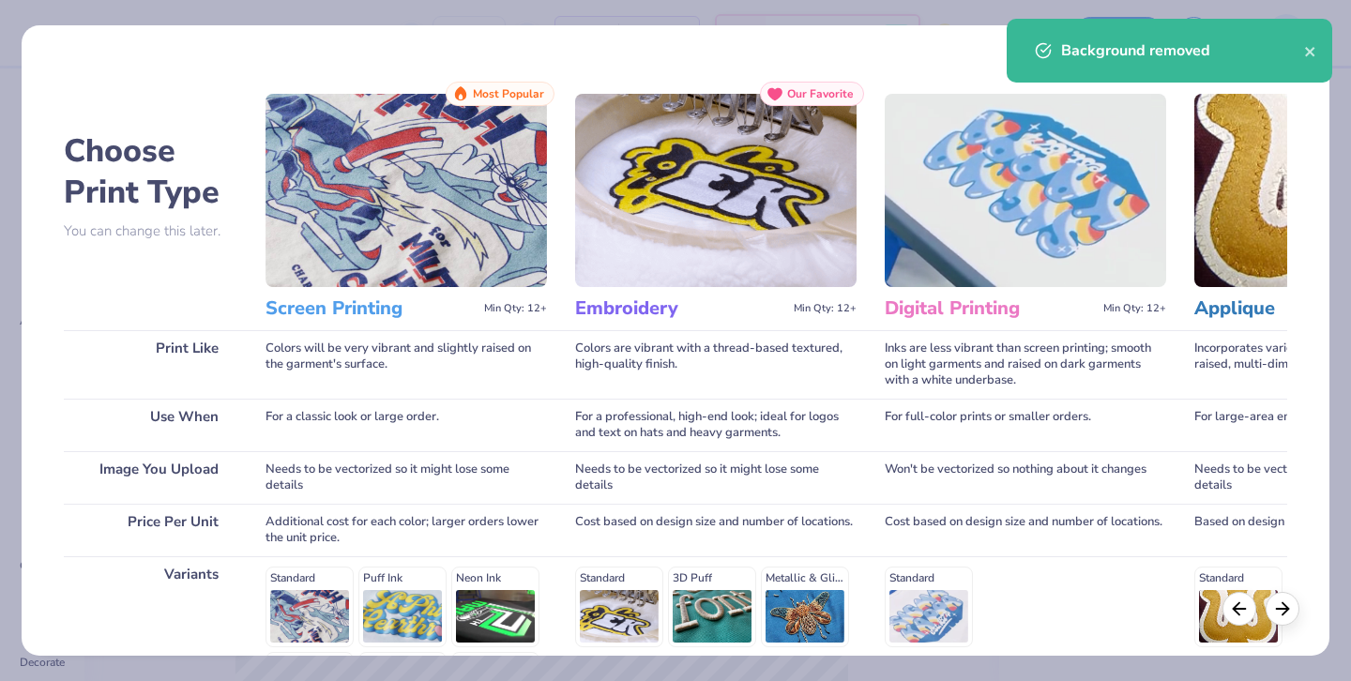
scroll to position [254, 0]
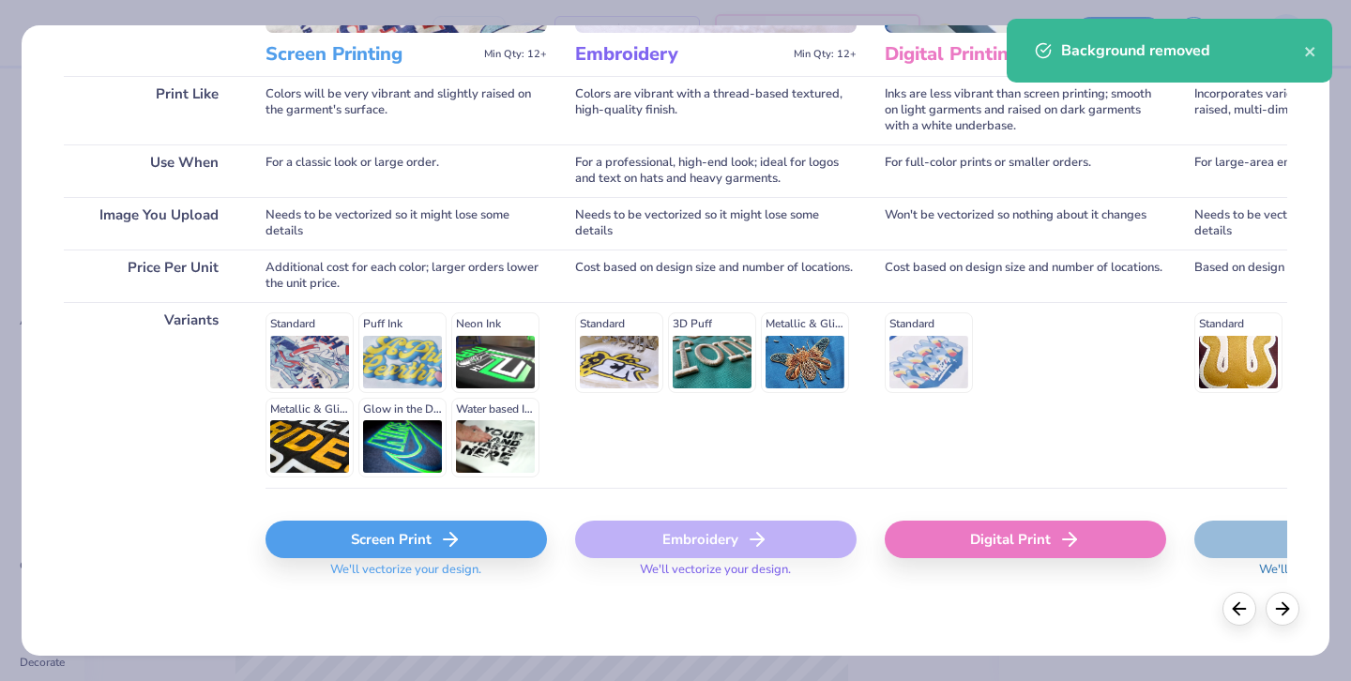
click at [417, 541] on div "Screen Print" at bounding box center [405, 540] width 281 height 38
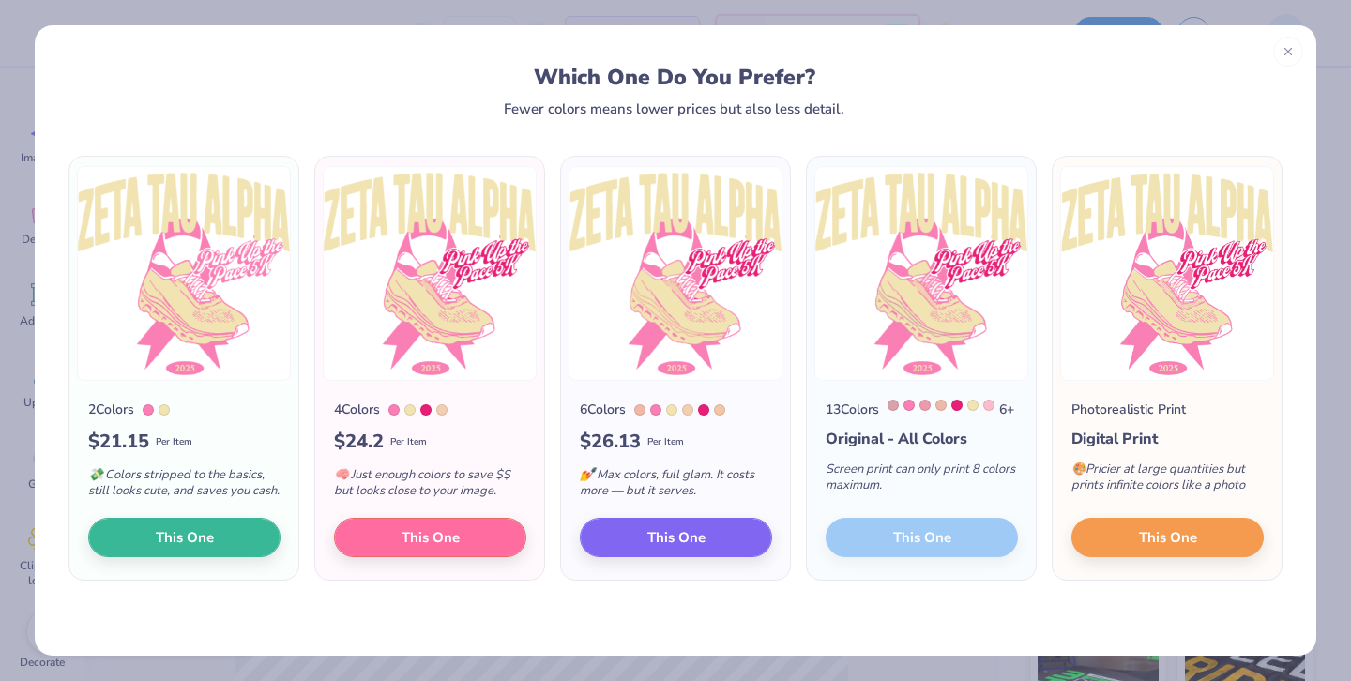
scroll to position [4, 0]
click at [1162, 545] on span "This One" at bounding box center [1168, 534] width 58 height 22
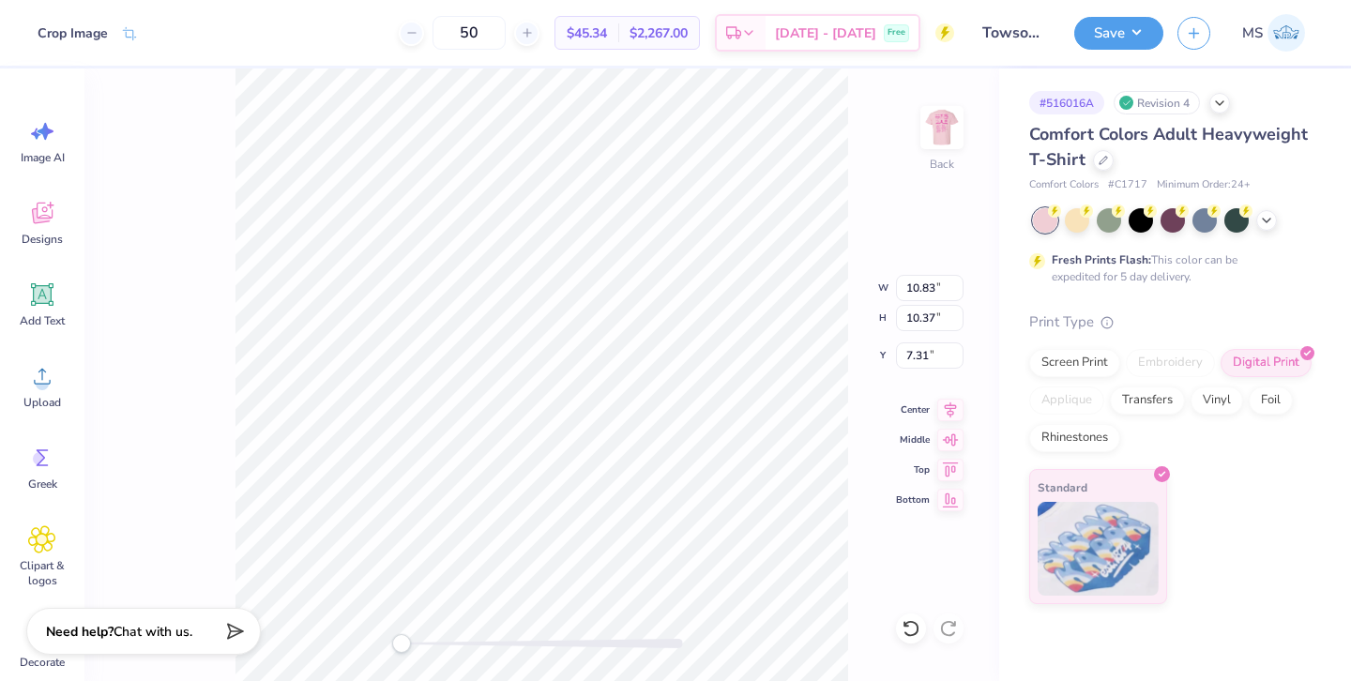
type input "12.48"
type input "11.96"
type input "2.14"
type input "12.66"
type input "12.12"
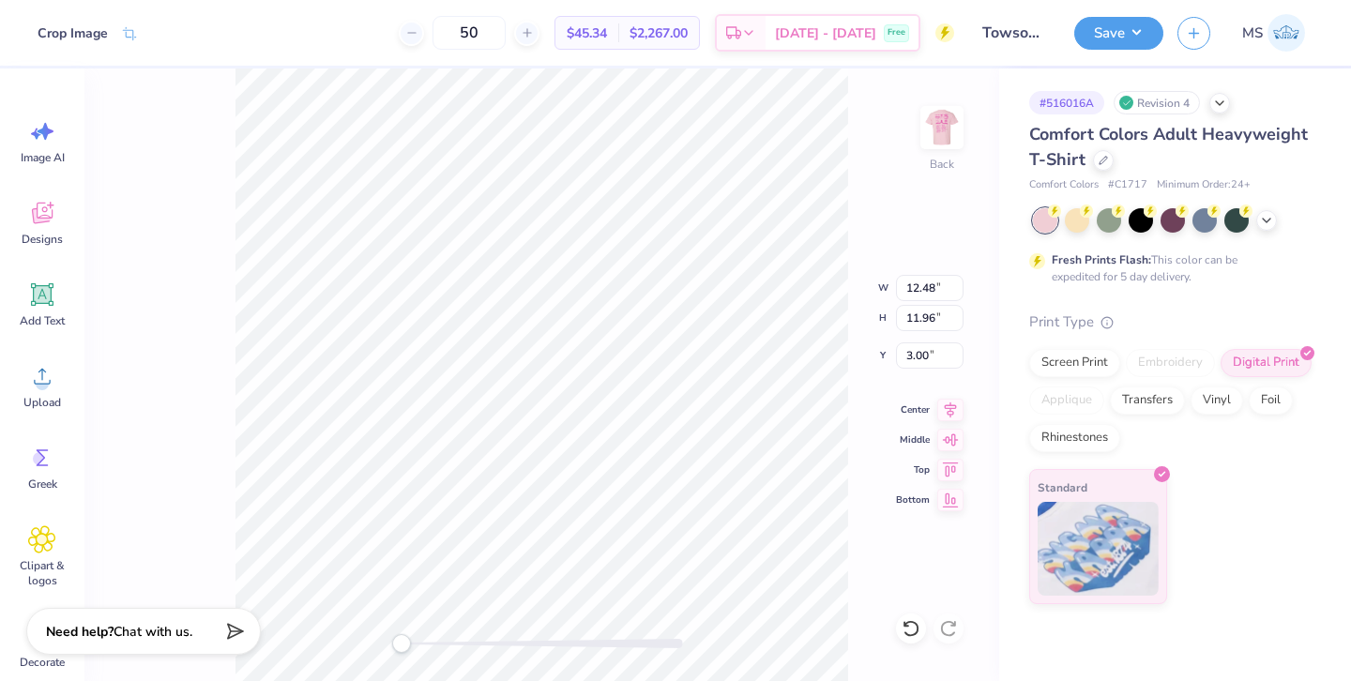
type input "2.83"
click at [940, 154] on img at bounding box center [941, 127] width 75 height 75
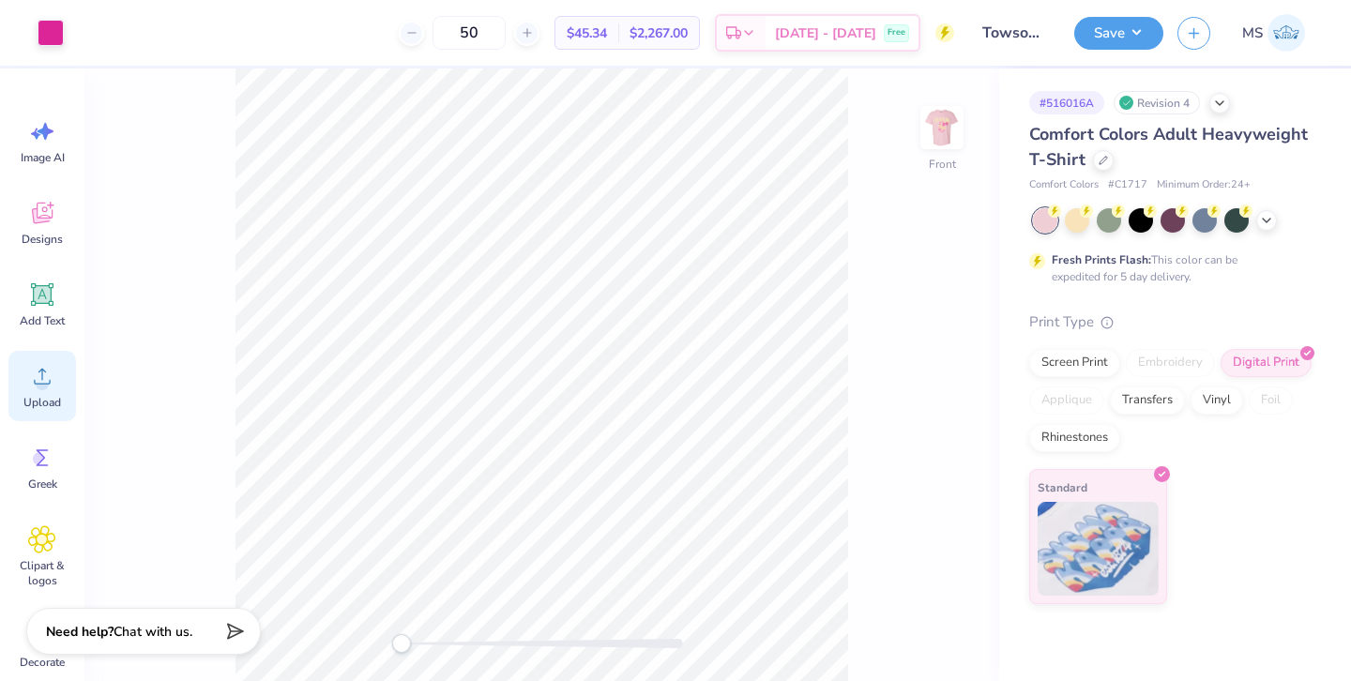
click at [48, 379] on icon at bounding box center [42, 376] width 28 height 28
click at [940, 132] on img at bounding box center [941, 127] width 75 height 75
click at [943, 130] on img at bounding box center [941, 127] width 75 height 75
click at [1090, 370] on div "Screen Print" at bounding box center [1074, 360] width 91 height 28
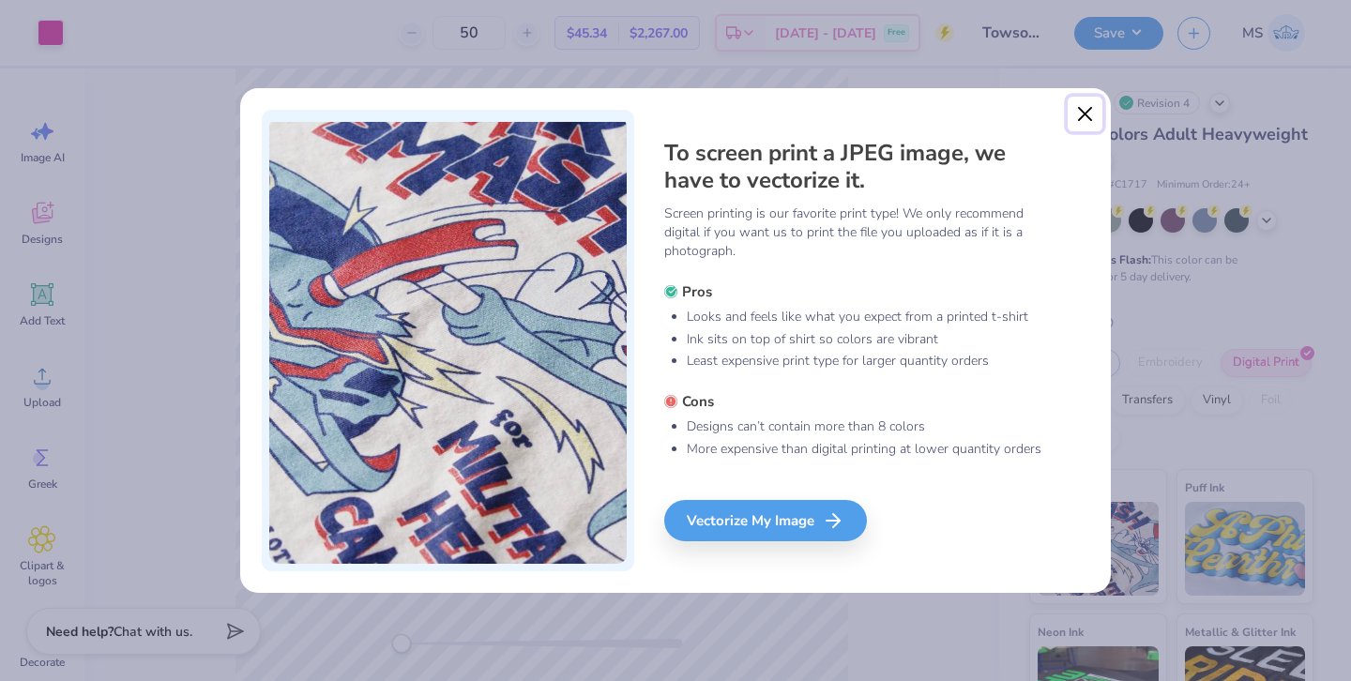
click at [1083, 108] on button "Close" at bounding box center [1085, 115] width 36 height 36
